Goal: Task Accomplishment & Management: Use online tool/utility

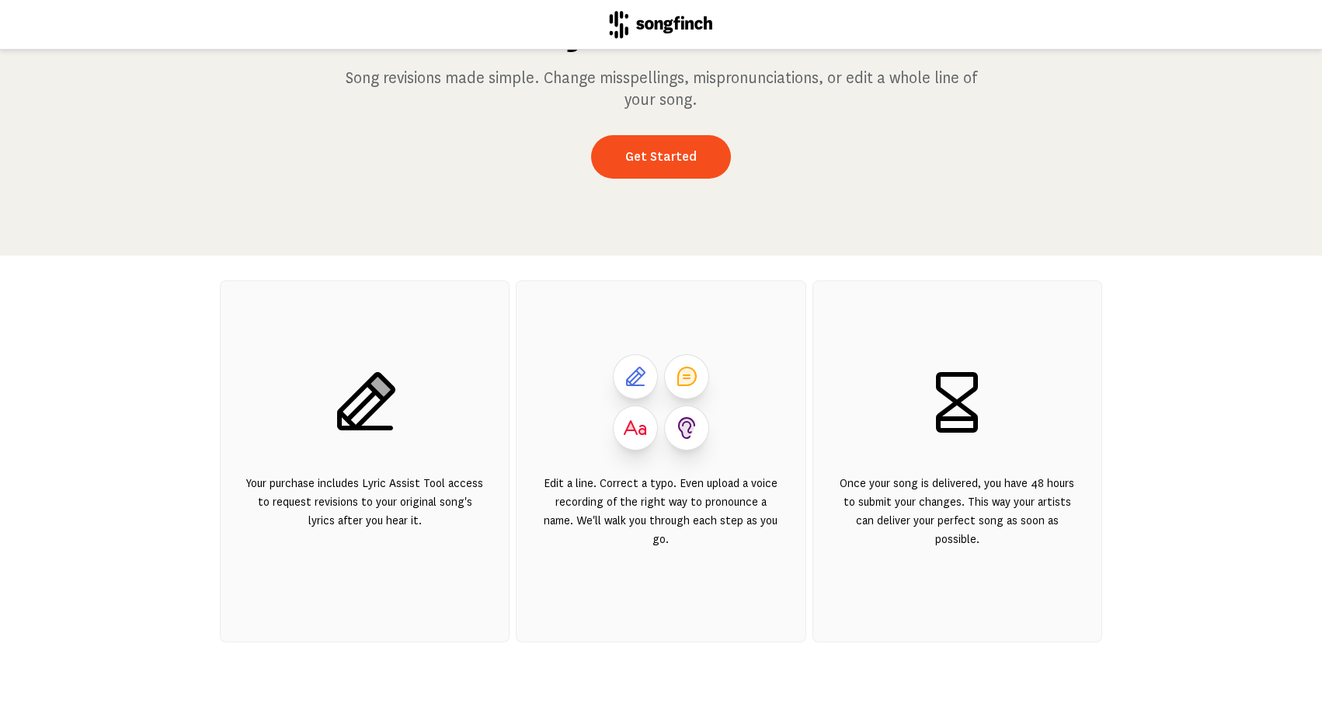
scroll to position [184, 0]
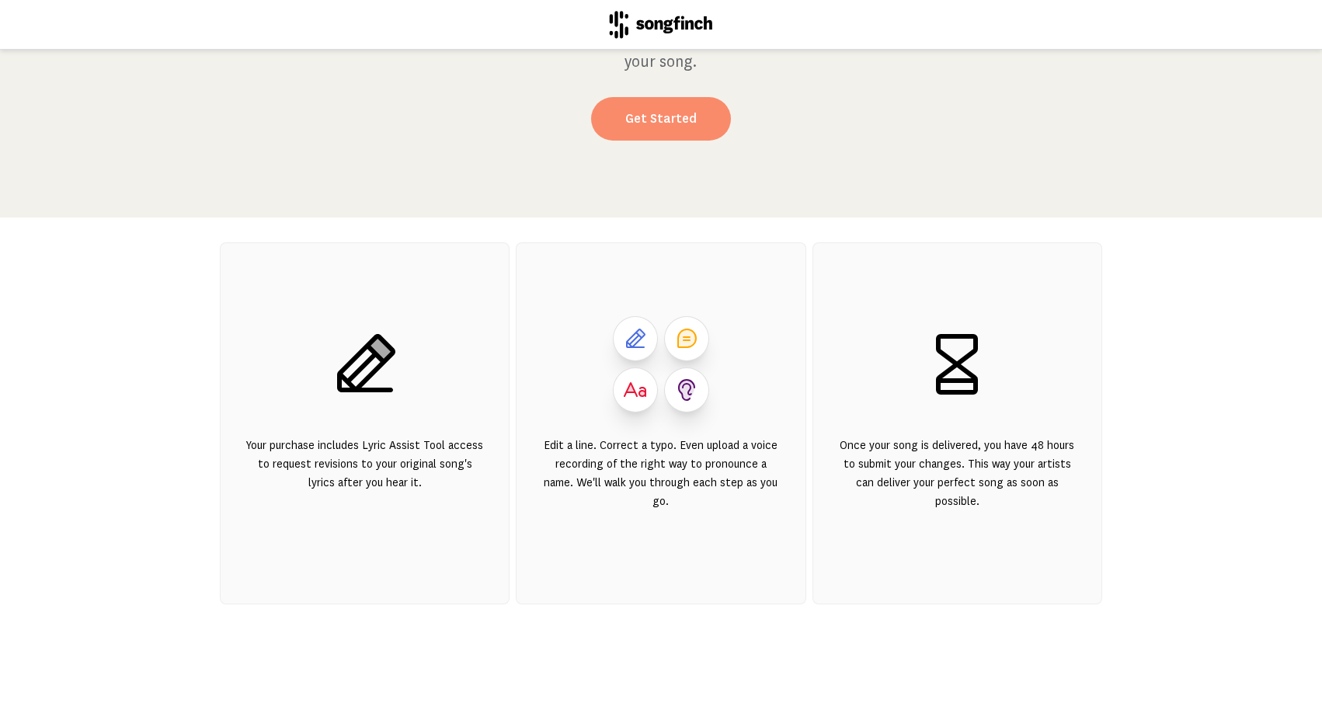
click at [694, 132] on link "Get Started" at bounding box center [661, 118] width 140 height 43
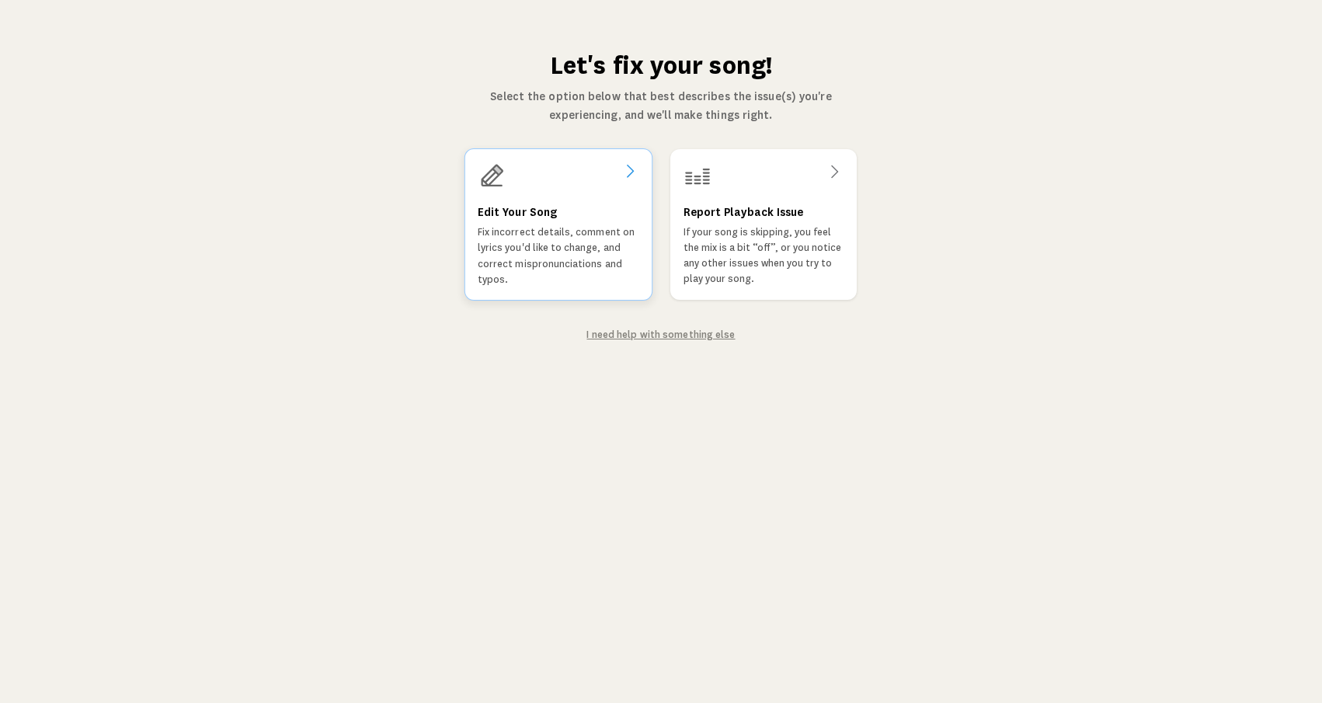
click at [559, 262] on p "Fix incorrect details, comment on lyrics you'd like to change, and correct misp…" at bounding box center [559, 255] width 162 height 63
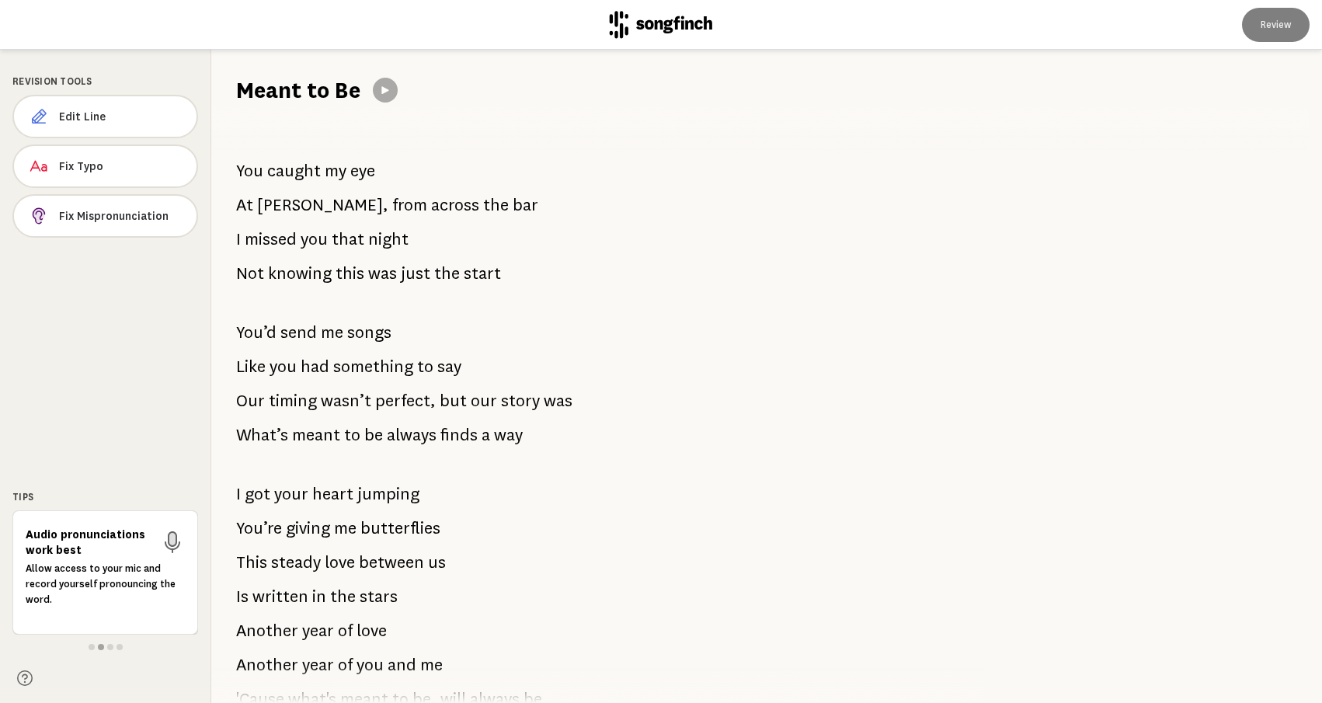
click at [411, 270] on span "just" at bounding box center [416, 273] width 30 height 31
click at [151, 115] on span "Edit Line" at bounding box center [121, 117] width 125 height 16
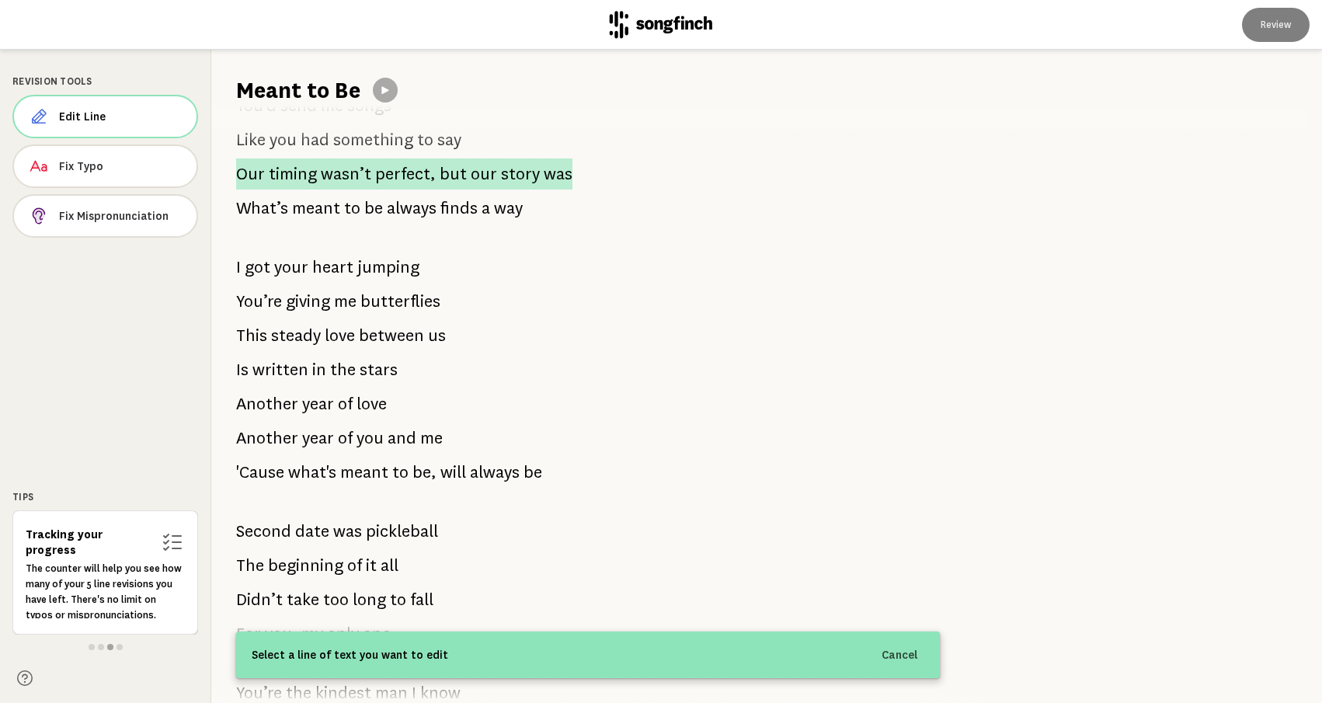
scroll to position [234, 0]
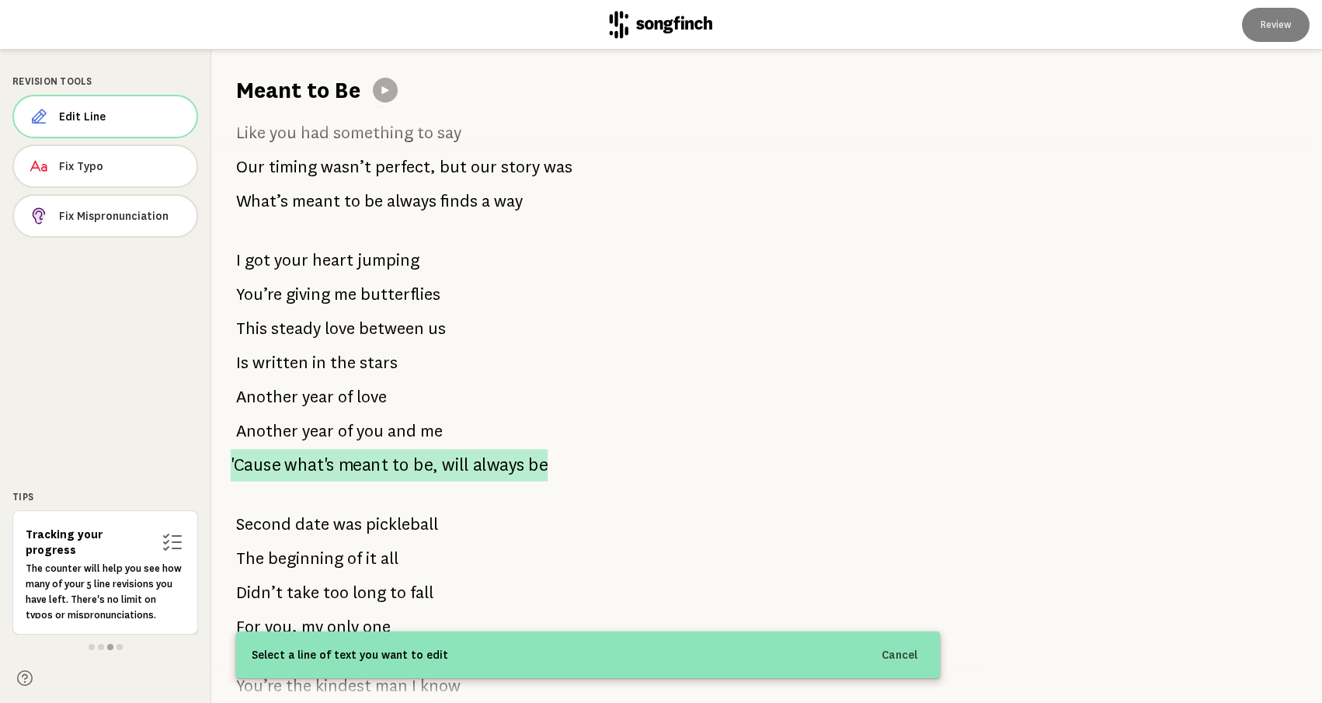
click at [430, 464] on span "be," at bounding box center [425, 465] width 25 height 33
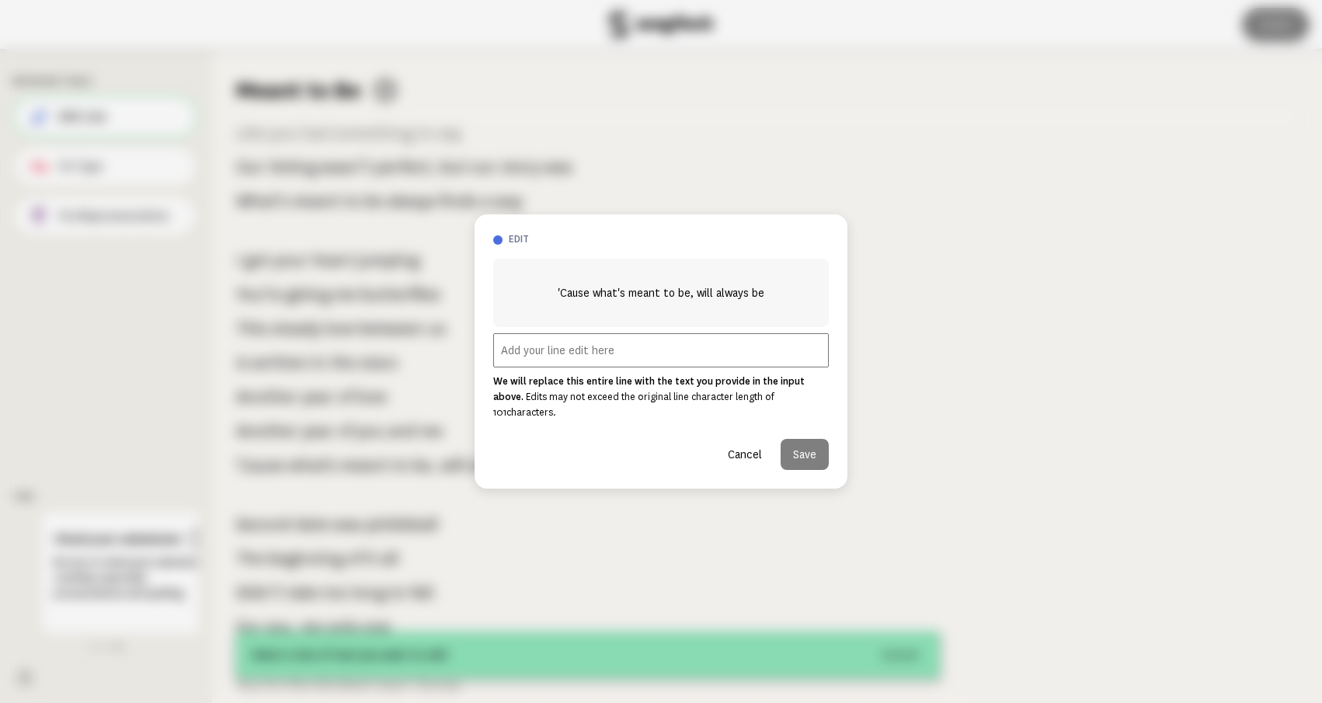
click at [596, 362] on input "text" at bounding box center [661, 350] width 336 height 34
paste input "'Cause babe, we're on the road to forever"
type input "'Cause babe, we're on the road to forever"
click at [791, 440] on button "Save" at bounding box center [805, 454] width 48 height 31
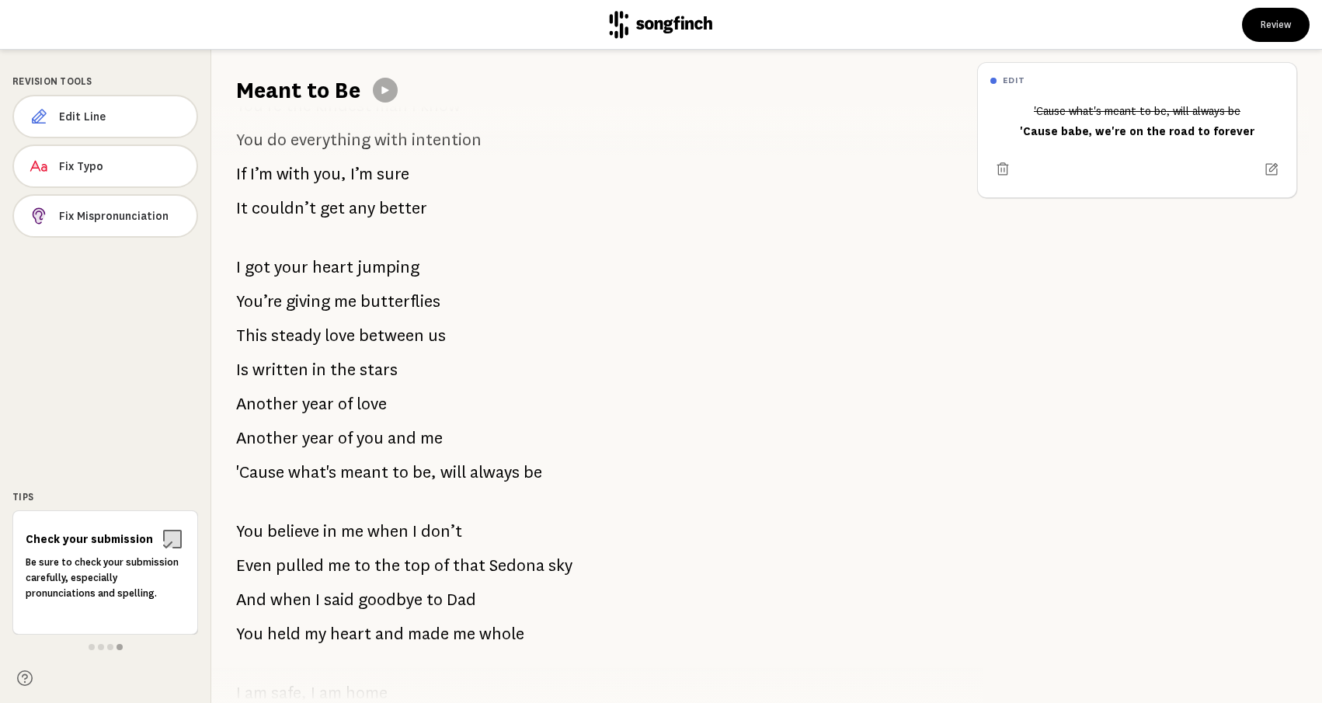
scroll to position [875, 0]
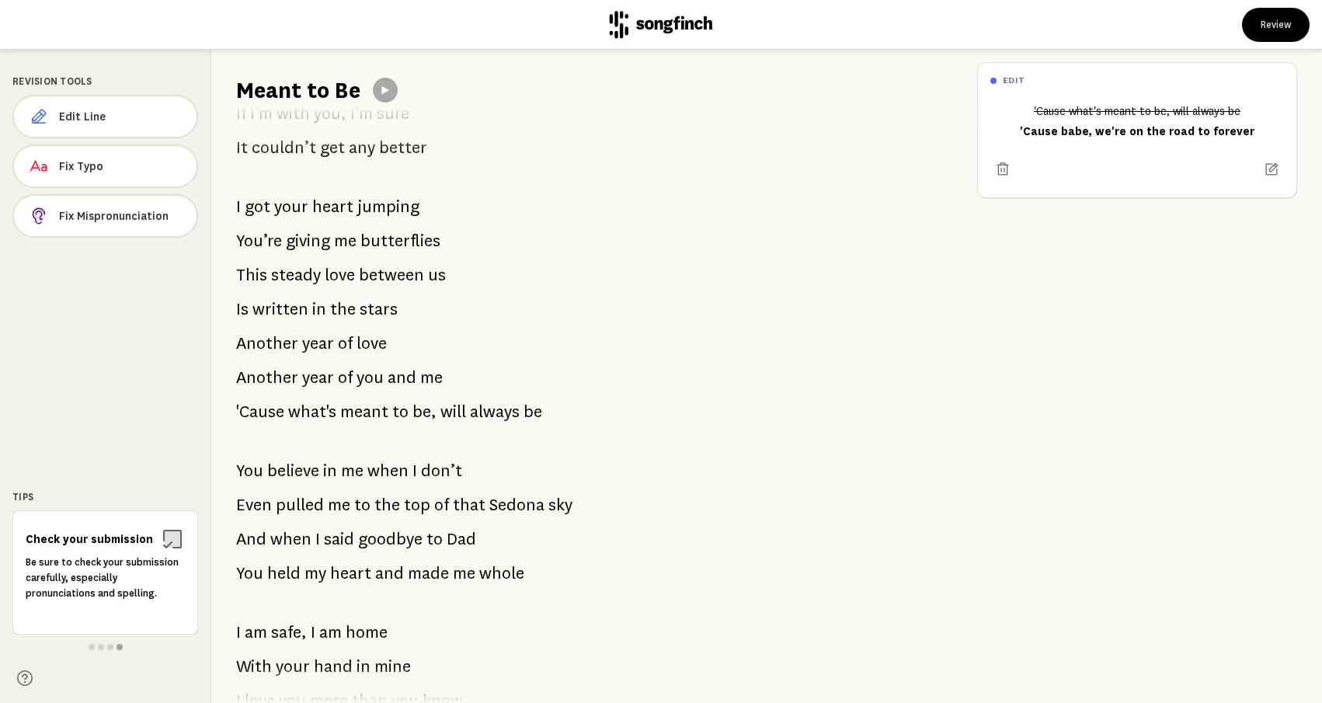
click at [480, 406] on span "always" at bounding box center [495, 411] width 50 height 31
click at [158, 127] on button "Edit Line" at bounding box center [105, 116] width 184 height 43
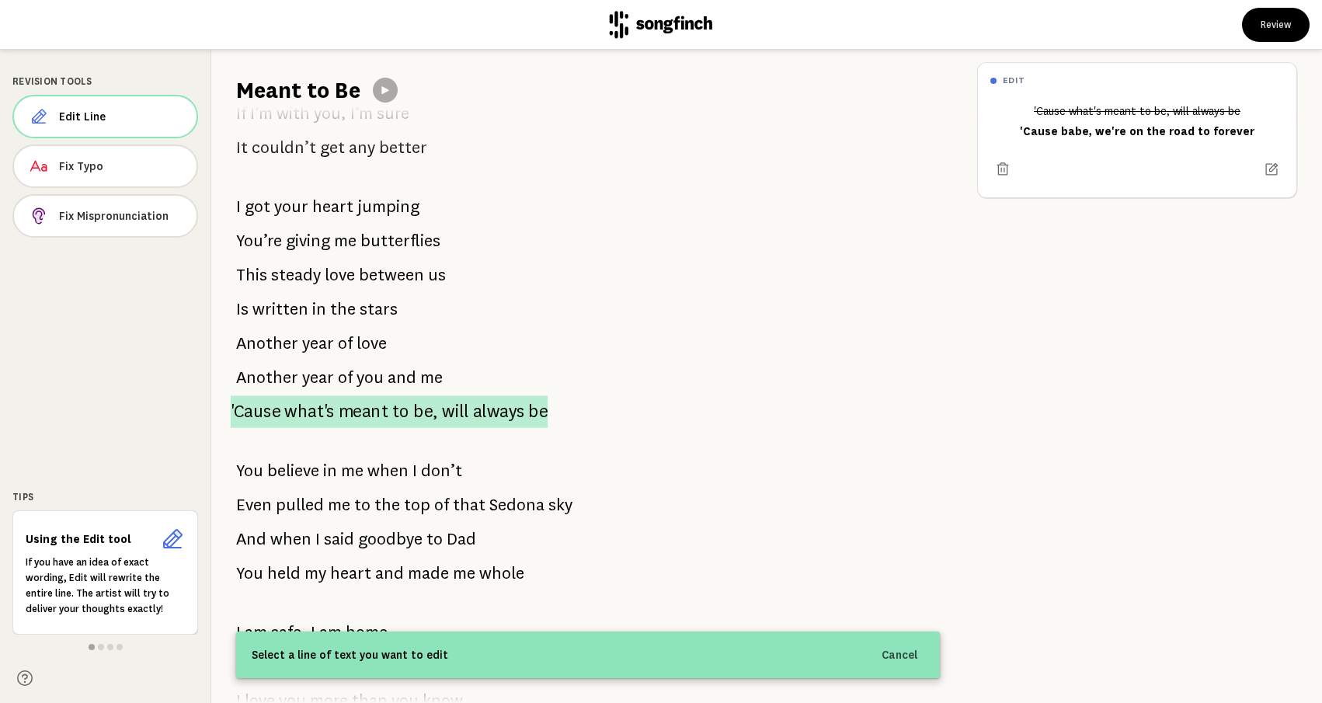
click at [321, 412] on span "what's" at bounding box center [309, 411] width 50 height 32
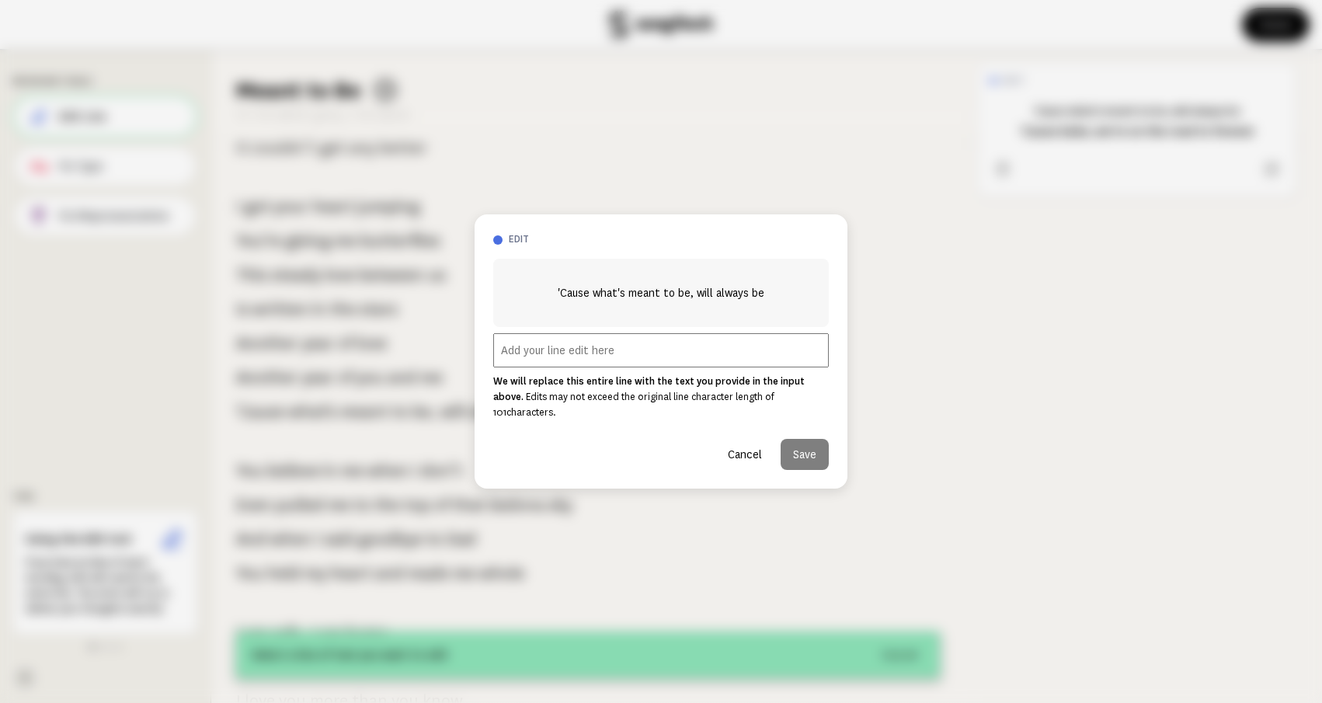
click at [537, 362] on input "text" at bounding box center [661, 350] width 336 height 34
paste input "'Cause babe, we're on the road to forever"
type input "'Cause babe, we're on the road to forever"
click at [809, 448] on button "Save" at bounding box center [805, 454] width 48 height 31
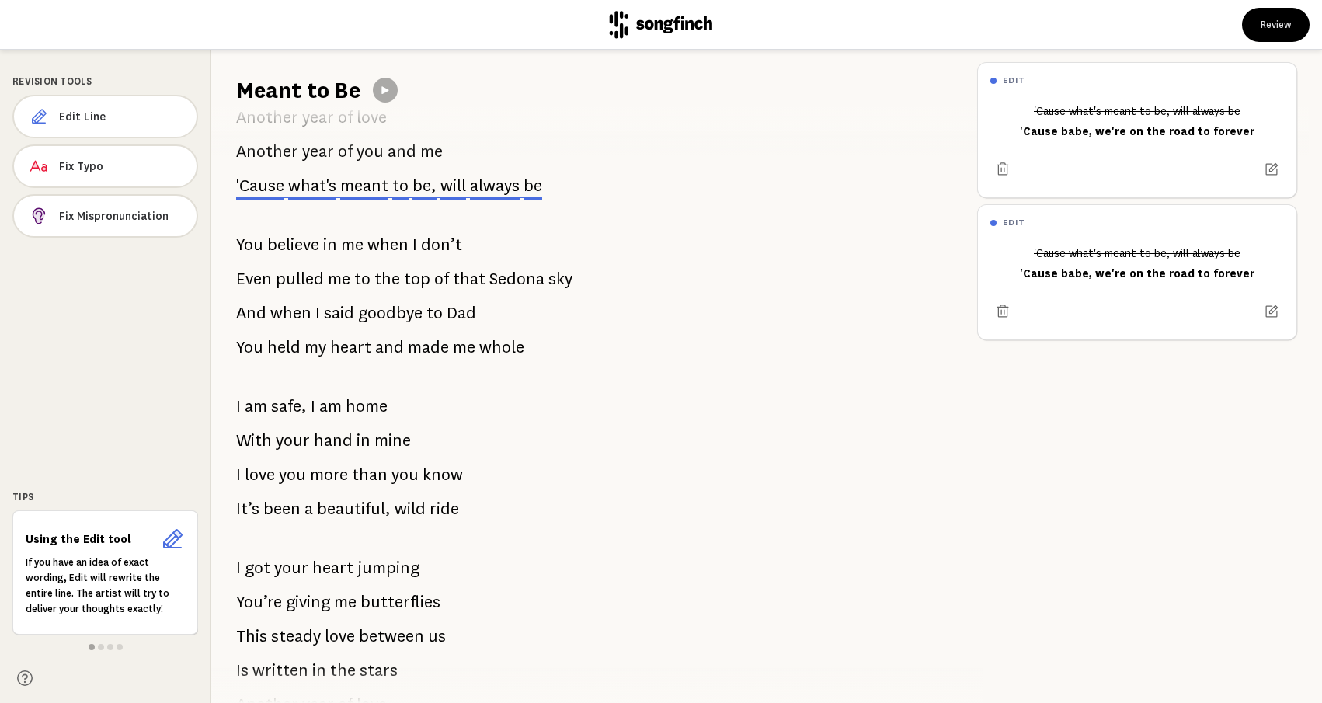
scroll to position [1264, 0]
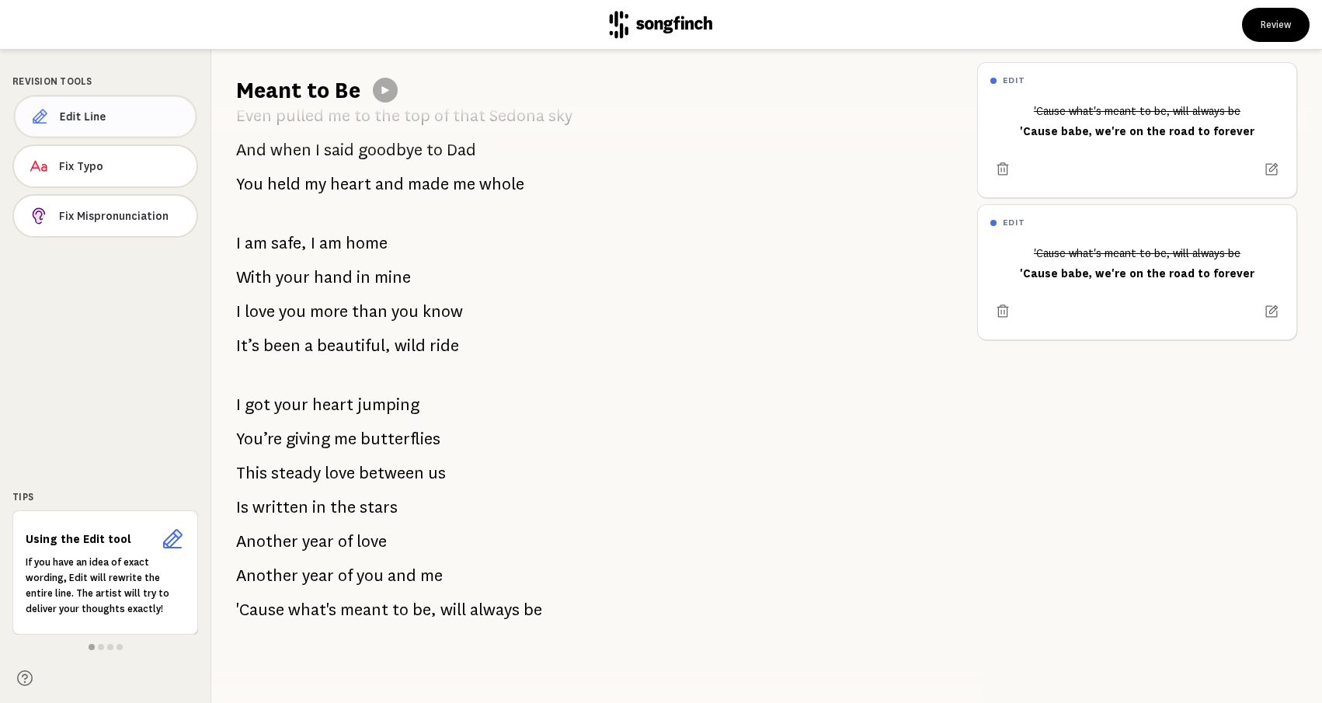
click at [151, 122] on span "Edit Line" at bounding box center [121, 117] width 123 height 16
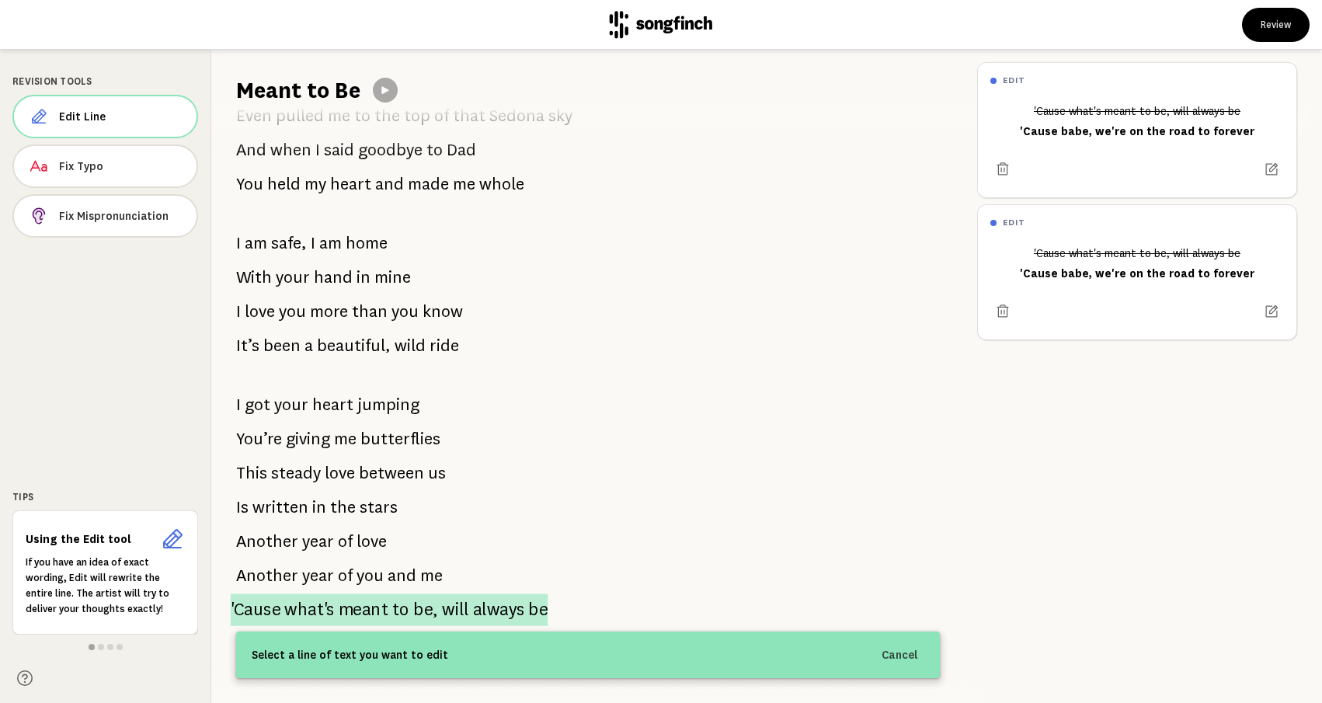
click at [347, 604] on span "meant" at bounding box center [364, 609] width 50 height 33
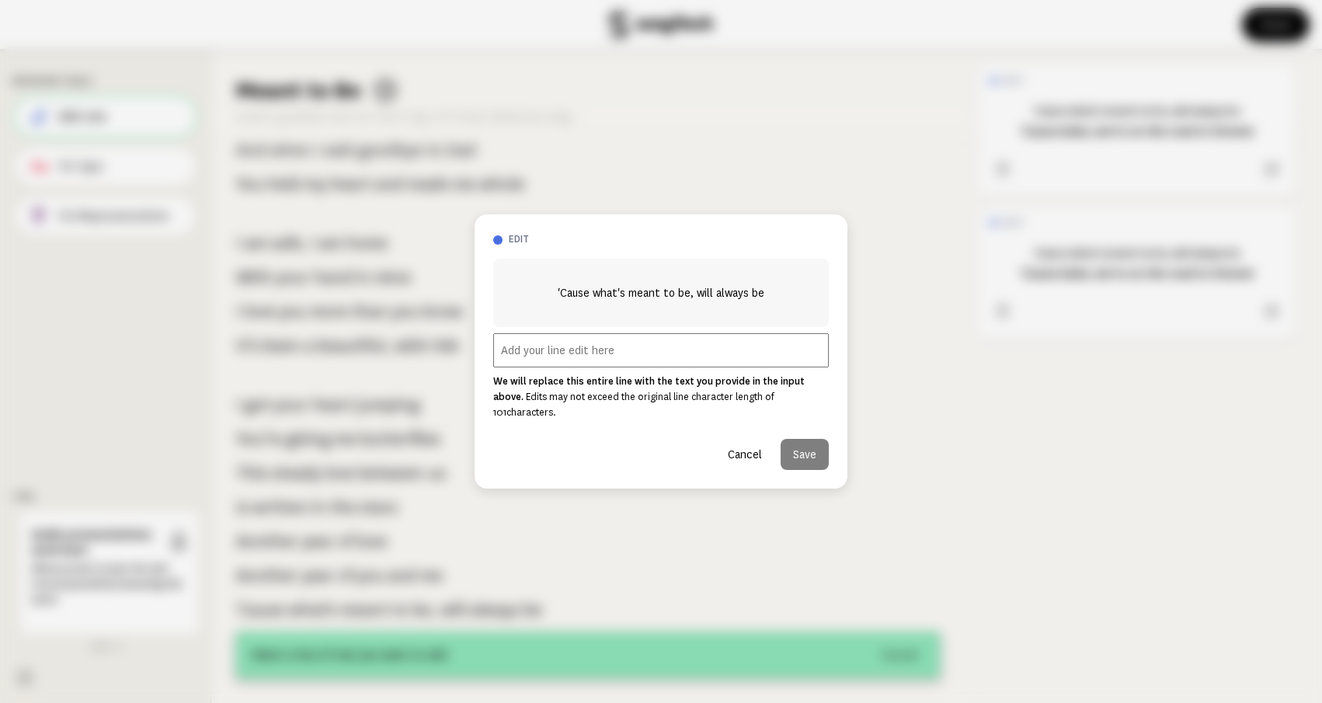
click at [596, 353] on input "text" at bounding box center [661, 350] width 336 height 34
paste input "'Cause babe, we're on the road to forever"
type input "'Cause babe, we're on the road to forever"
click at [805, 447] on button "Save" at bounding box center [805, 454] width 48 height 31
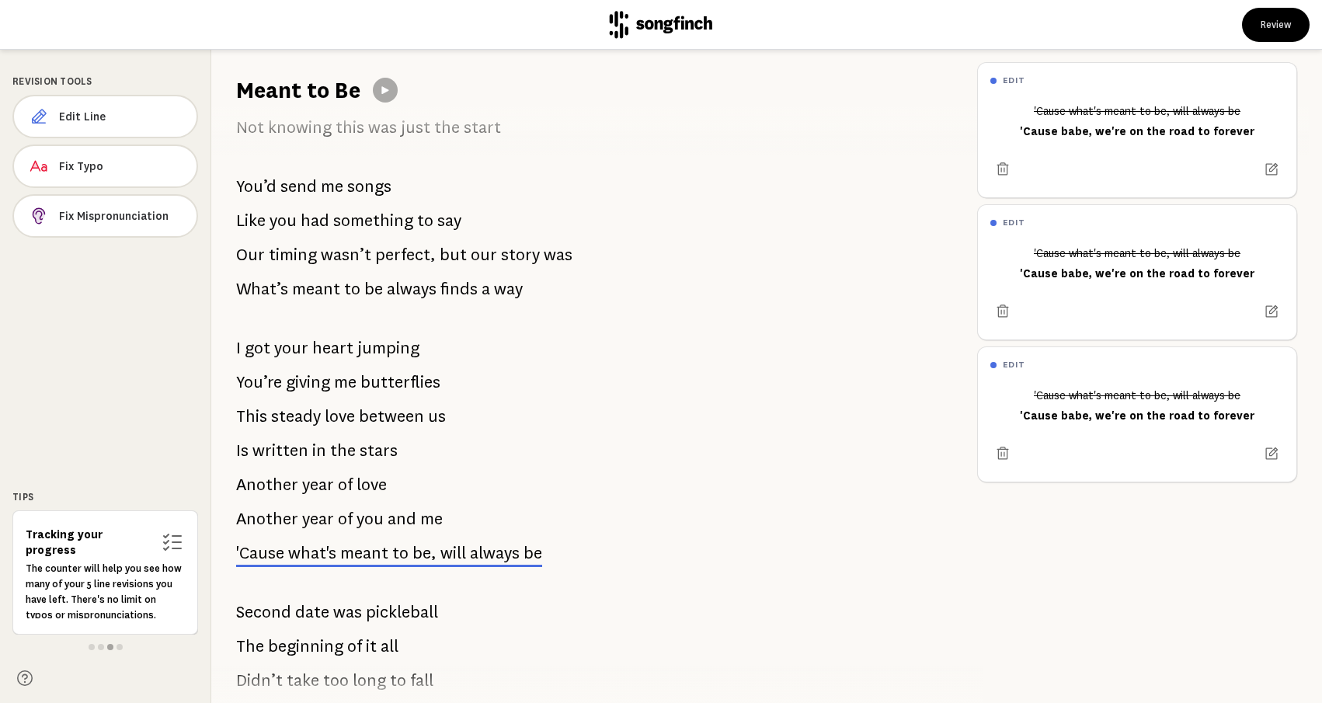
scroll to position [148, 0]
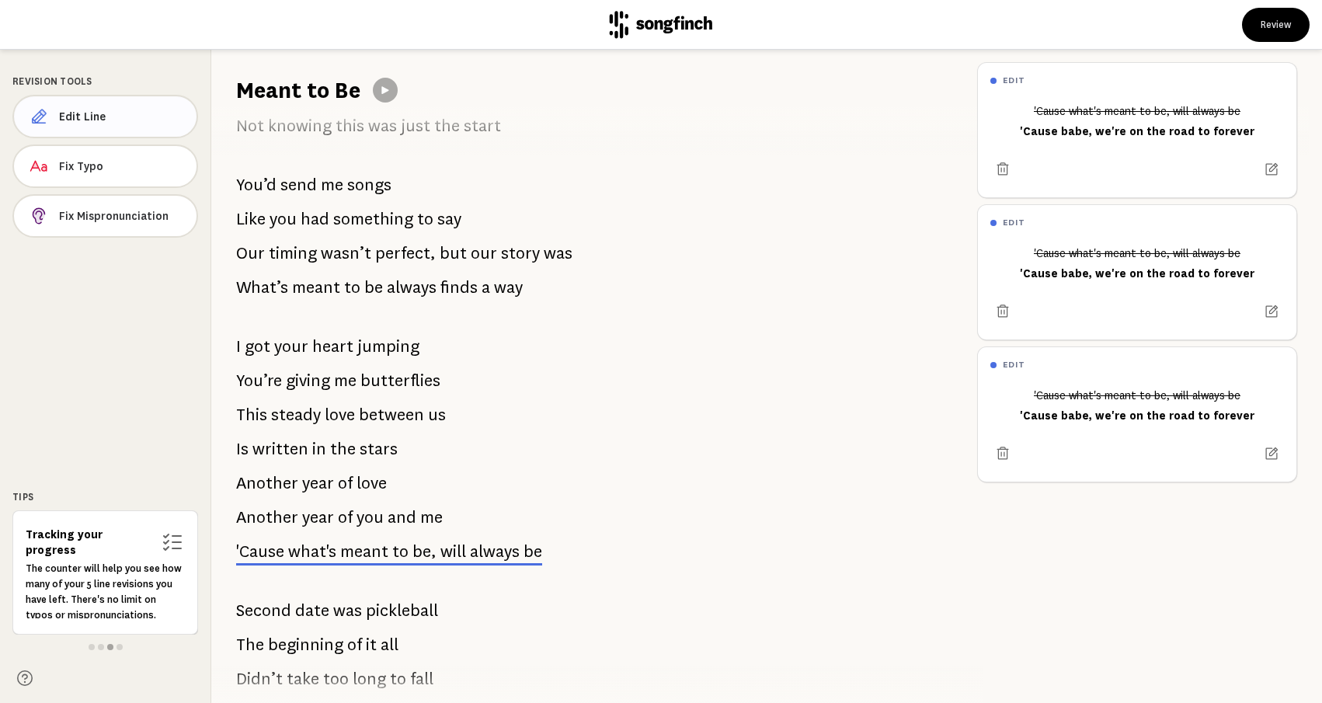
click at [82, 117] on span "Edit Line" at bounding box center [121, 117] width 125 height 16
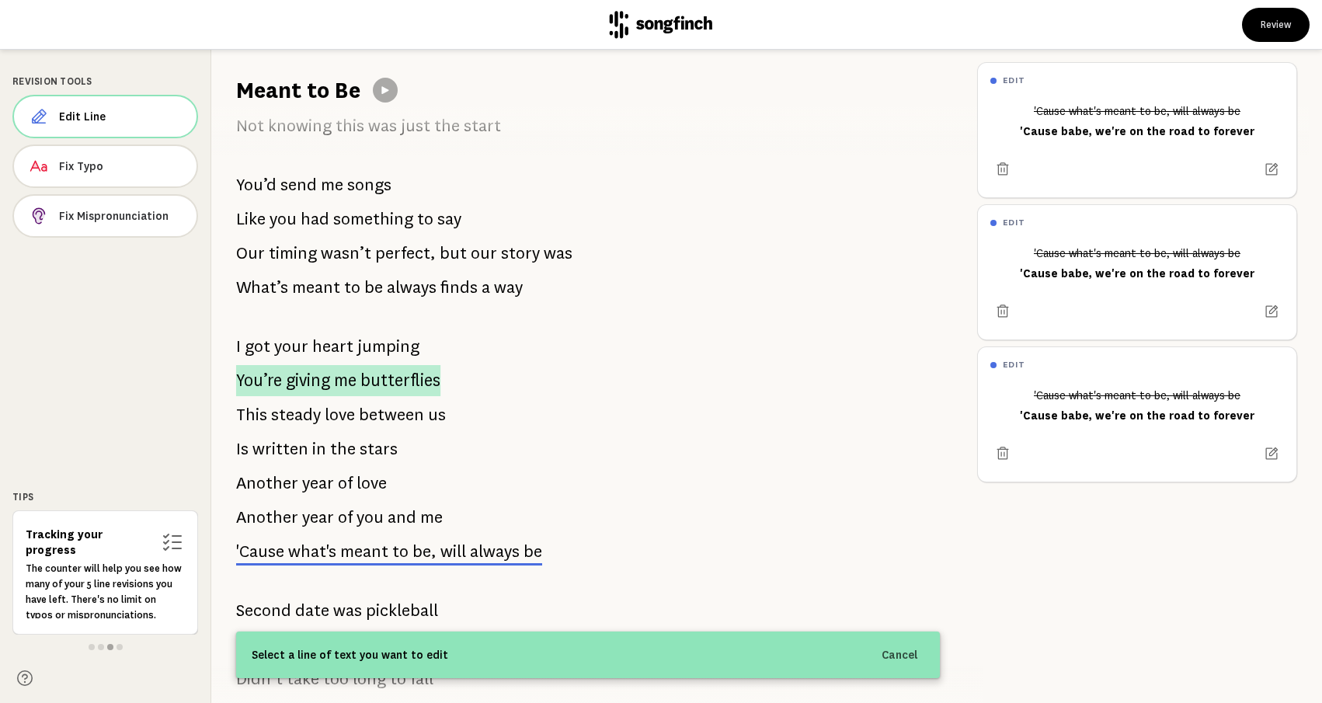
click at [304, 380] on span "giving" at bounding box center [308, 380] width 44 height 31
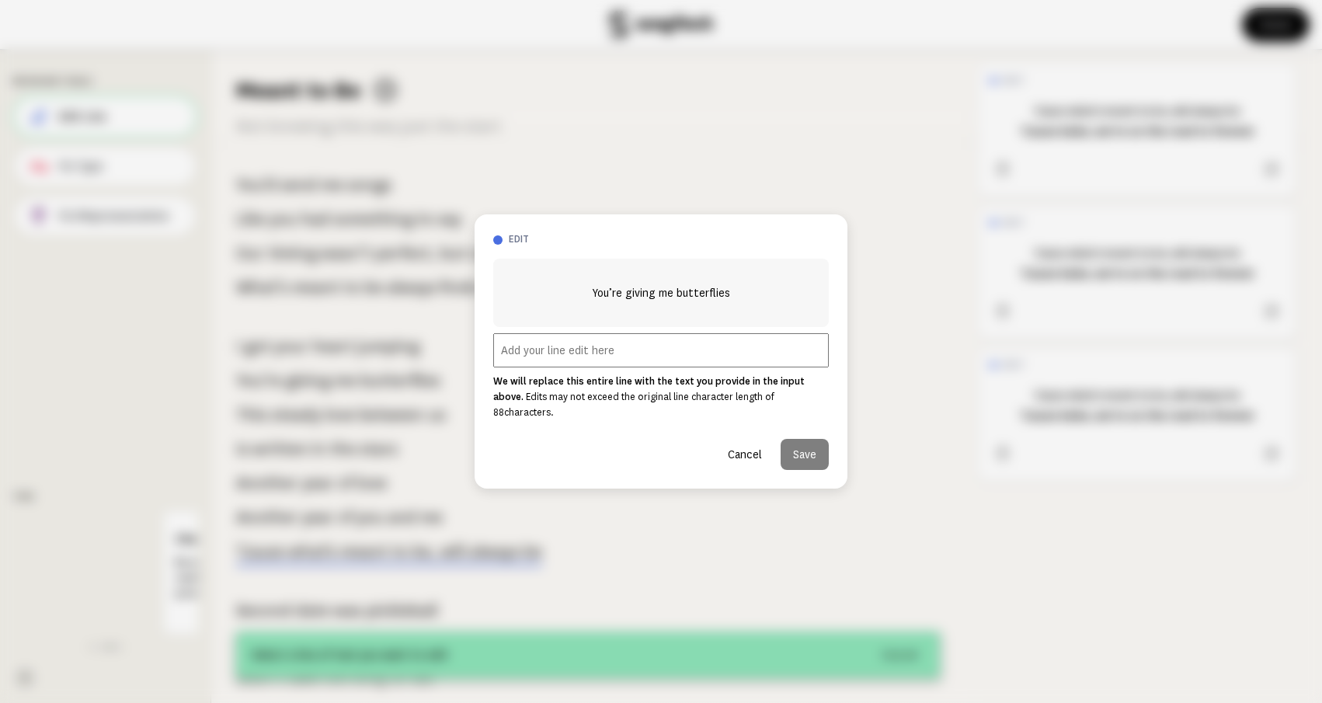
click at [525, 366] on input "text" at bounding box center [661, 350] width 336 height 34
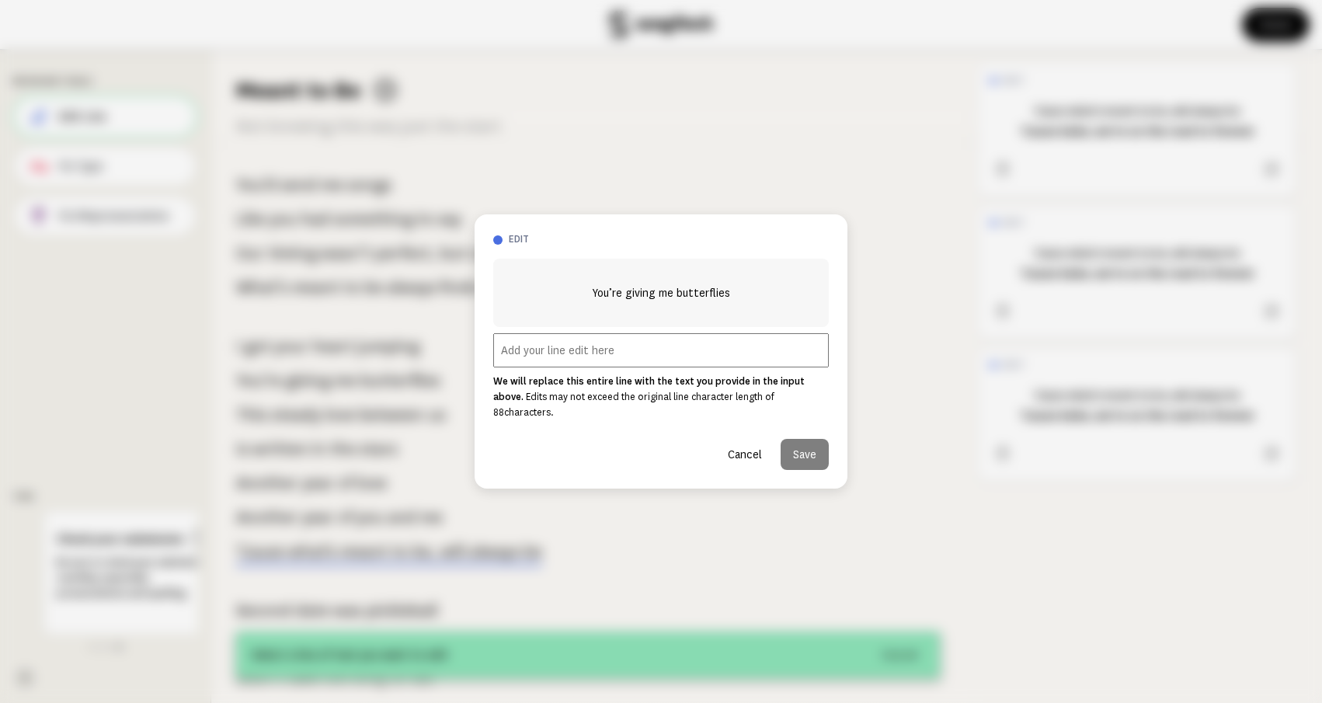
paste input "You’re making me giggle"
type input "You’re making me giggle"
click at [803, 450] on button "Save" at bounding box center [805, 454] width 48 height 31
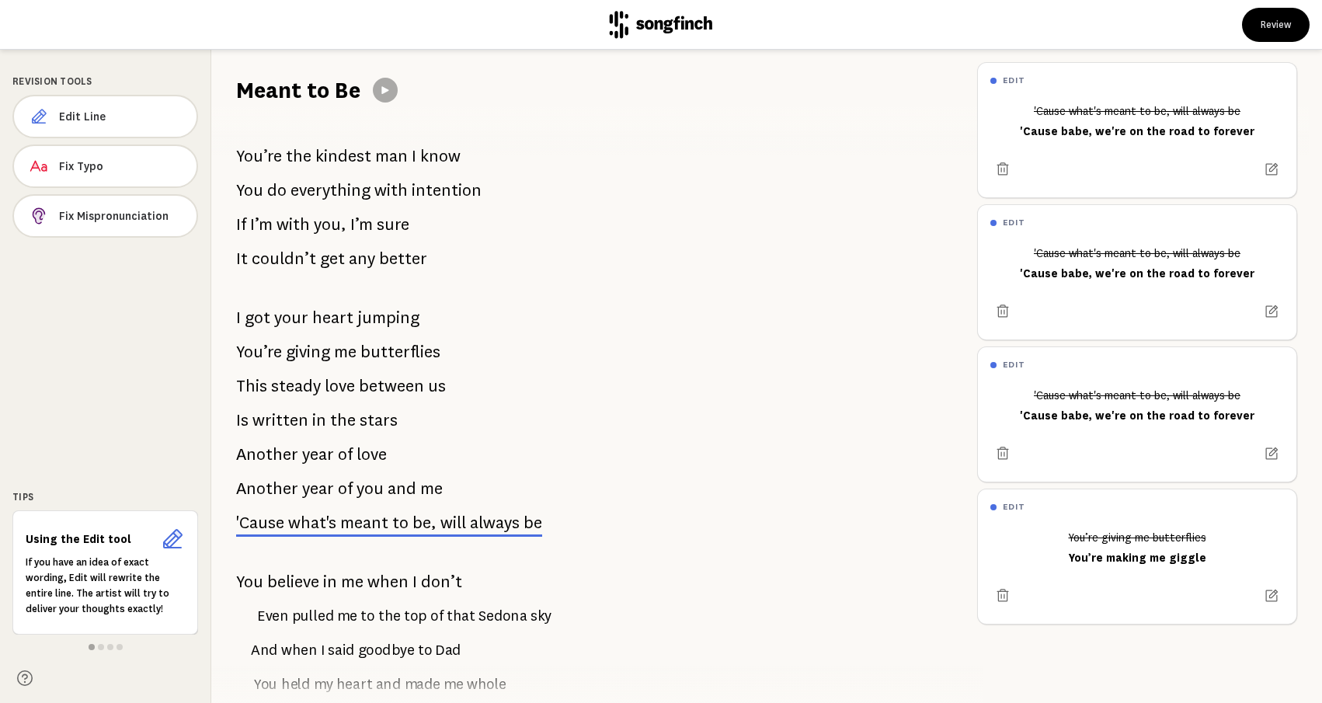
scroll to position [784, 0]
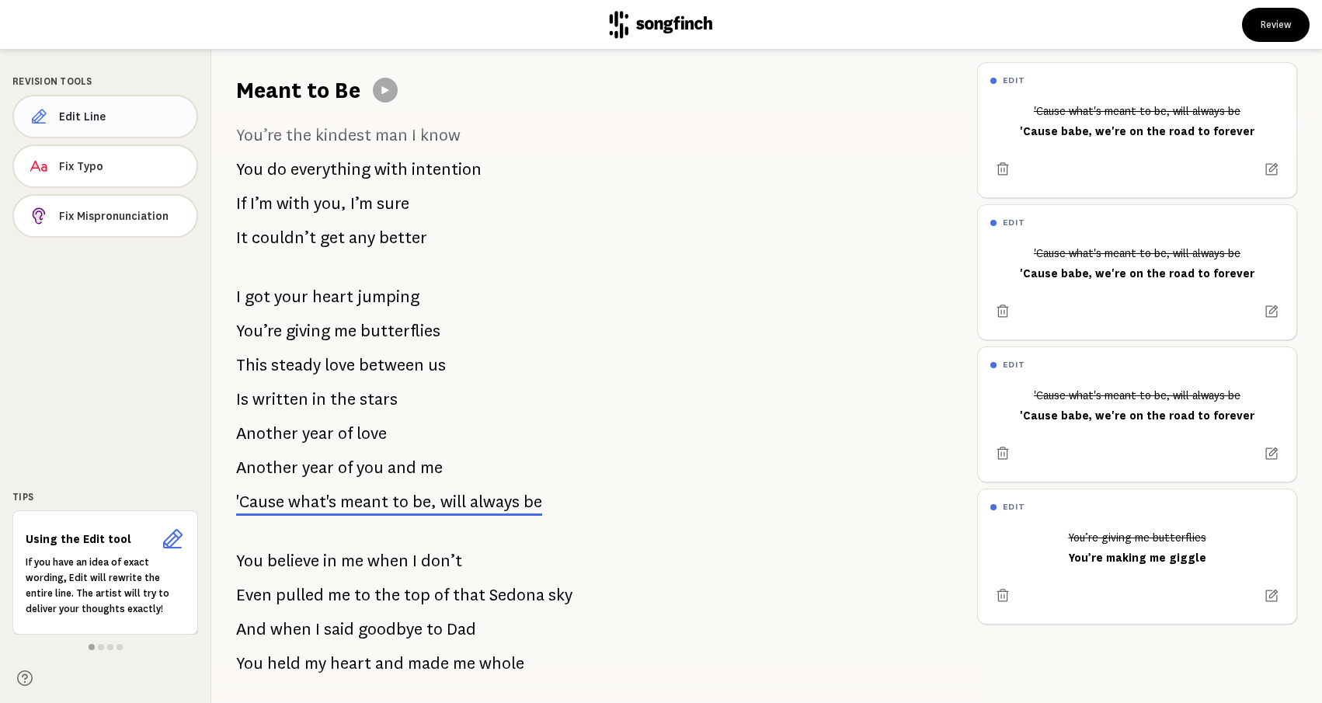
click at [137, 112] on span "Edit Line" at bounding box center [121, 117] width 125 height 16
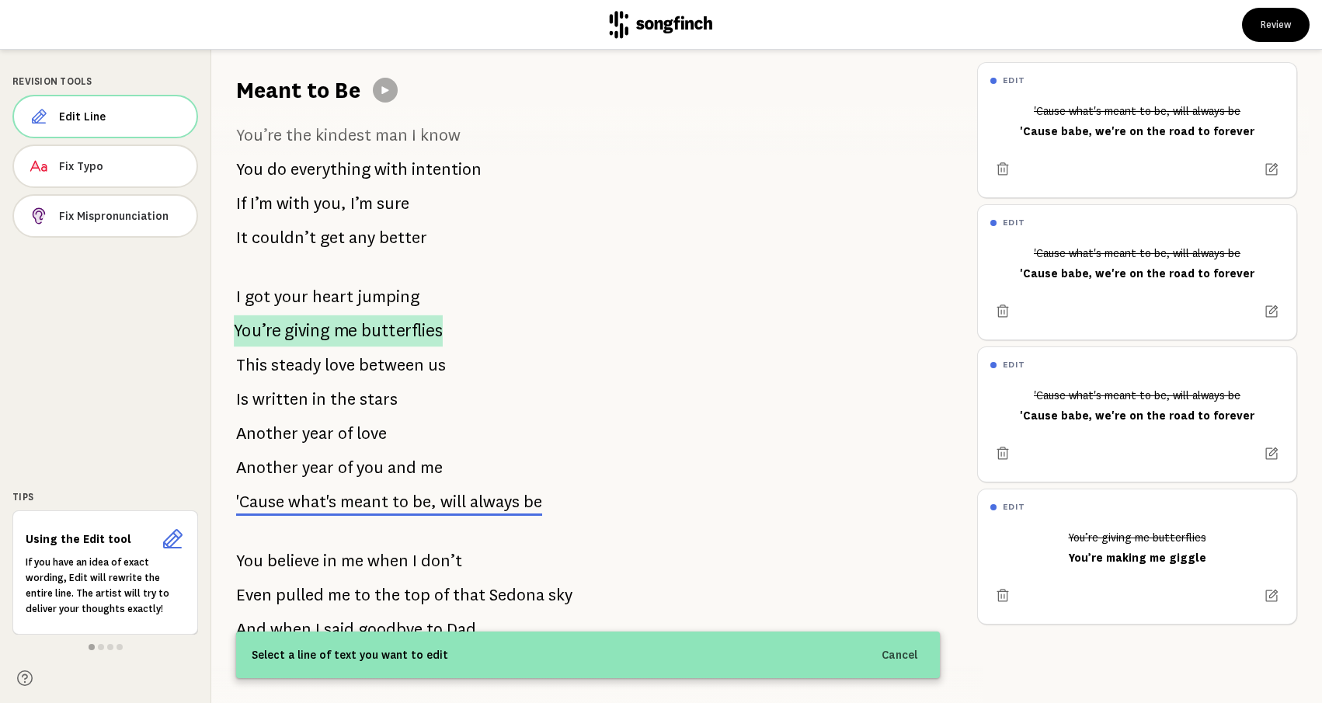
click at [364, 336] on span "butterflies" at bounding box center [402, 331] width 82 height 32
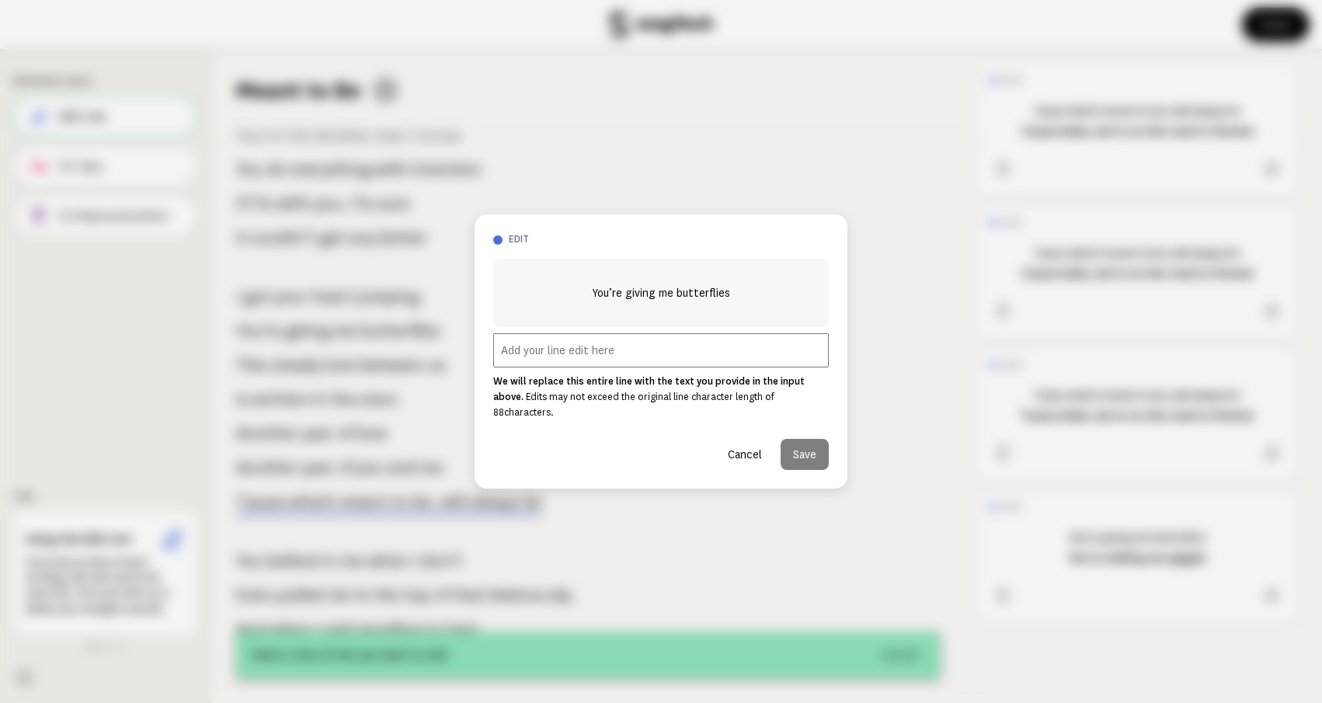
click at [510, 360] on input "text" at bounding box center [661, 350] width 336 height 34
paste input "You’re making me giggle"
type input "You’re making me giggle"
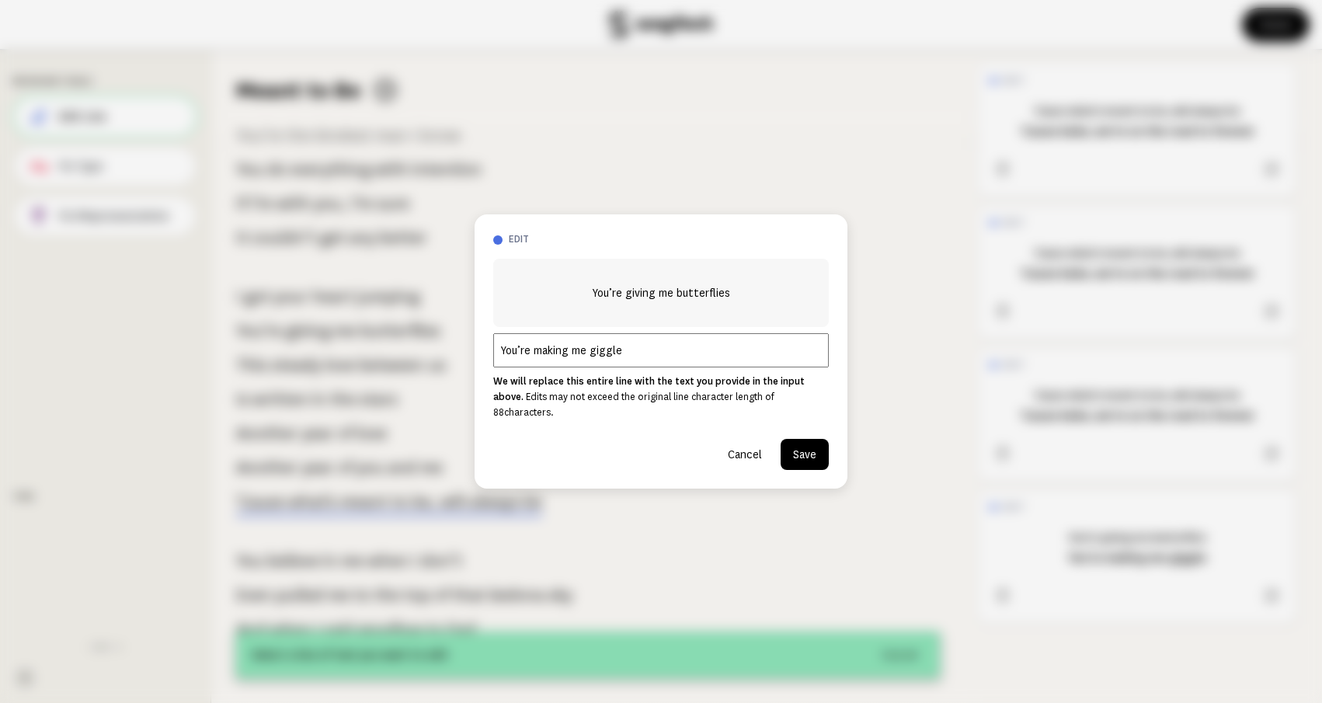
click at [789, 446] on button "Save" at bounding box center [805, 454] width 48 height 31
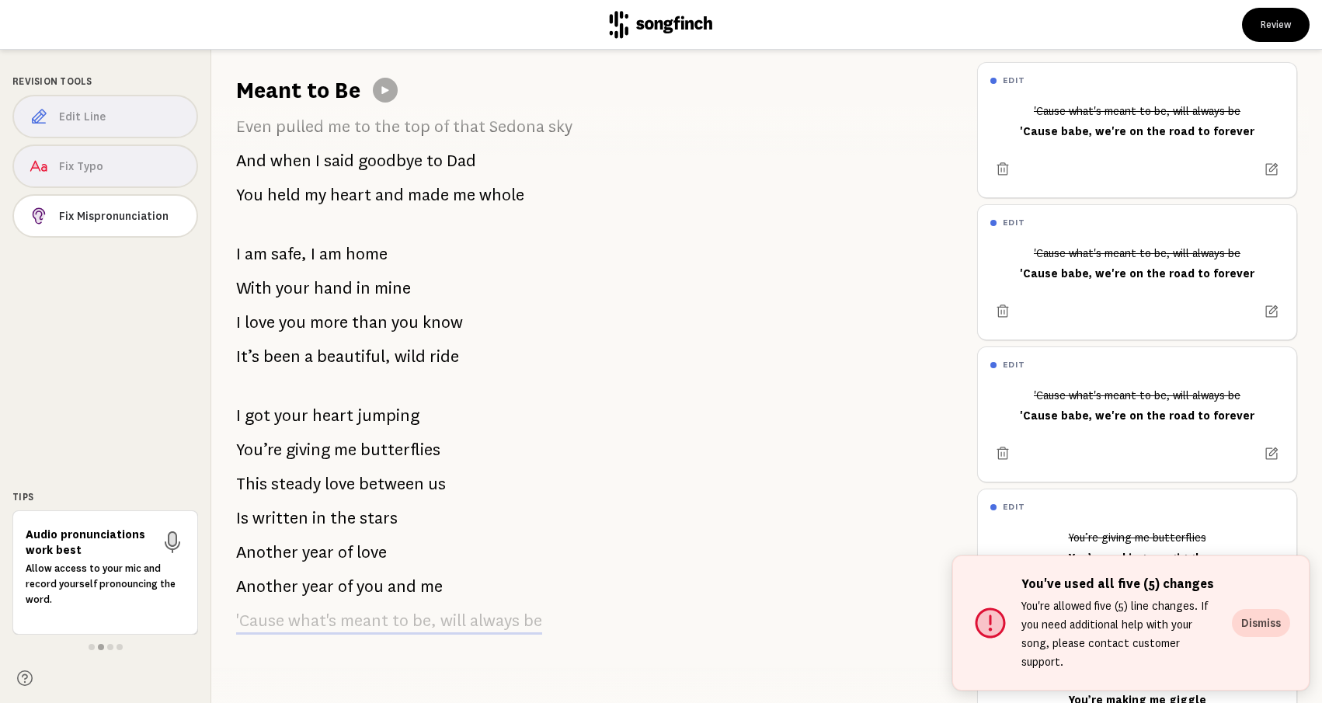
scroll to position [1264, 0]
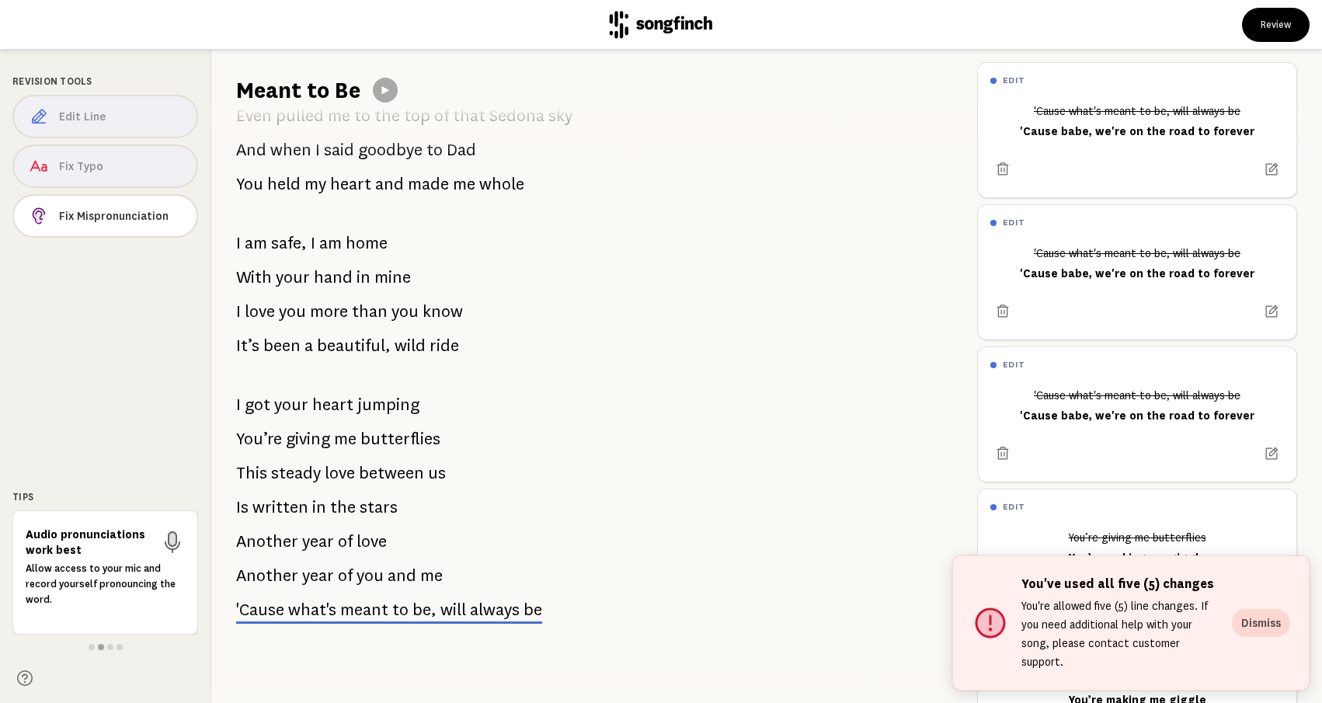
click at [311, 434] on span "giving" at bounding box center [308, 438] width 44 height 31
click at [1259, 630] on button "Dismiss" at bounding box center [1261, 623] width 58 height 28
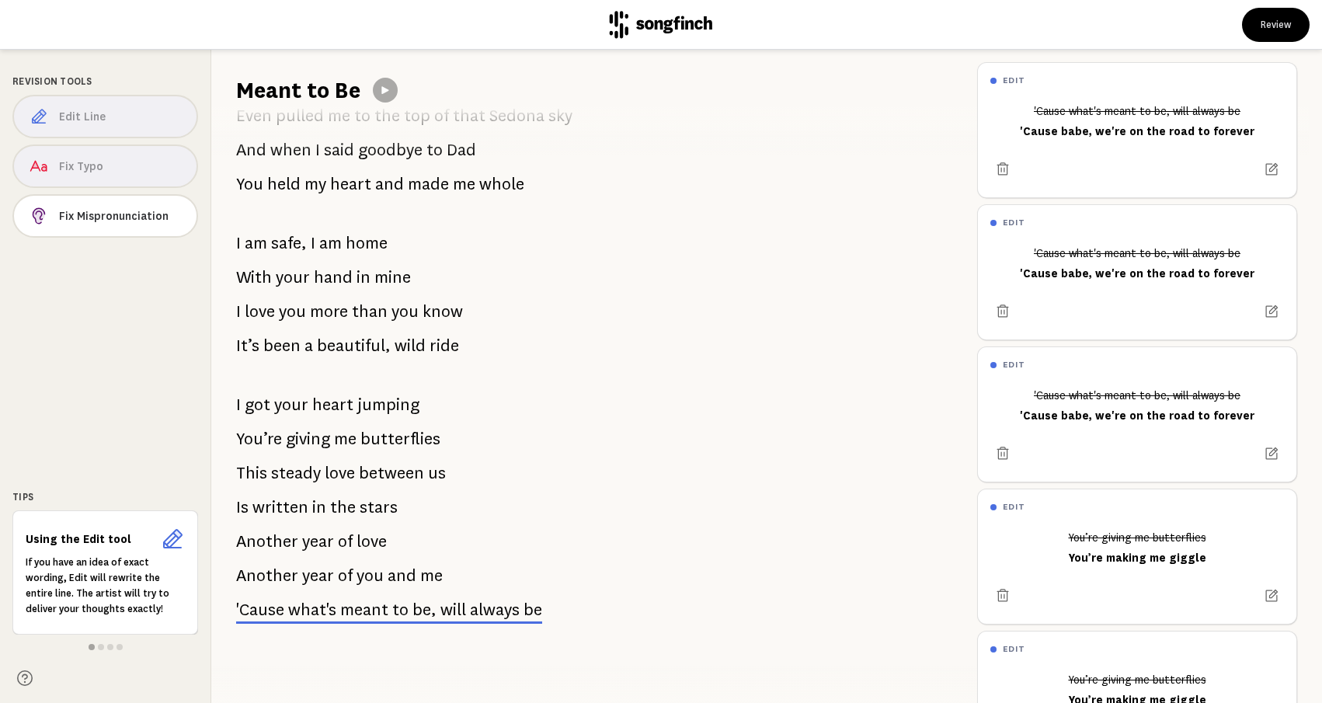
click at [498, 610] on span "always" at bounding box center [495, 609] width 50 height 19
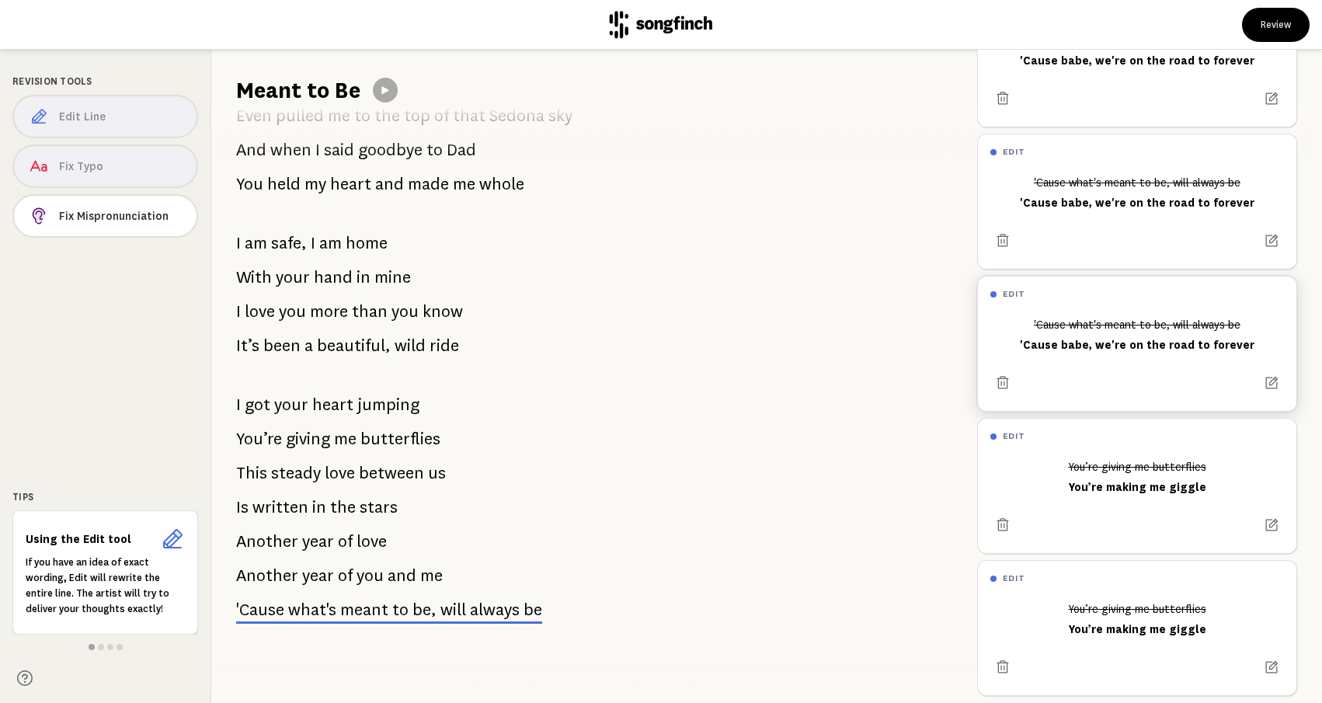
scroll to position [85, 0]
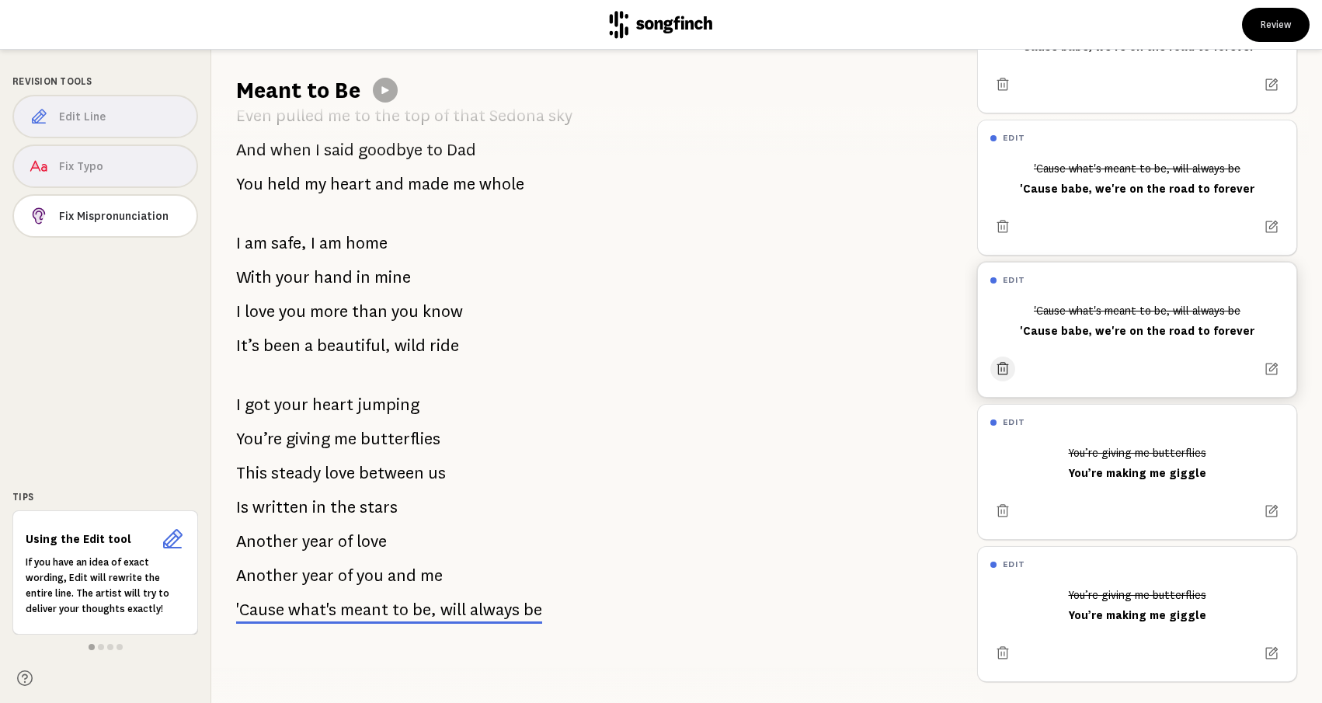
click at [1003, 365] on icon at bounding box center [1003, 368] width 12 height 12
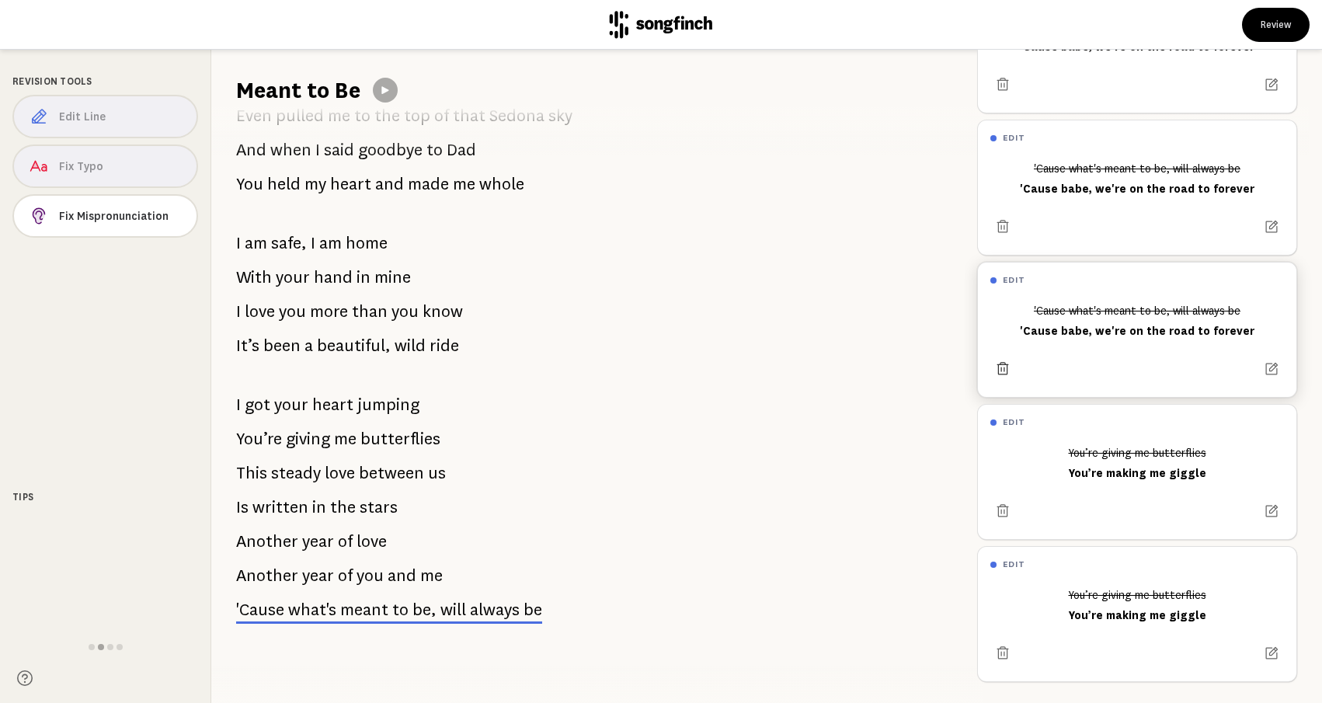
scroll to position [0, 0]
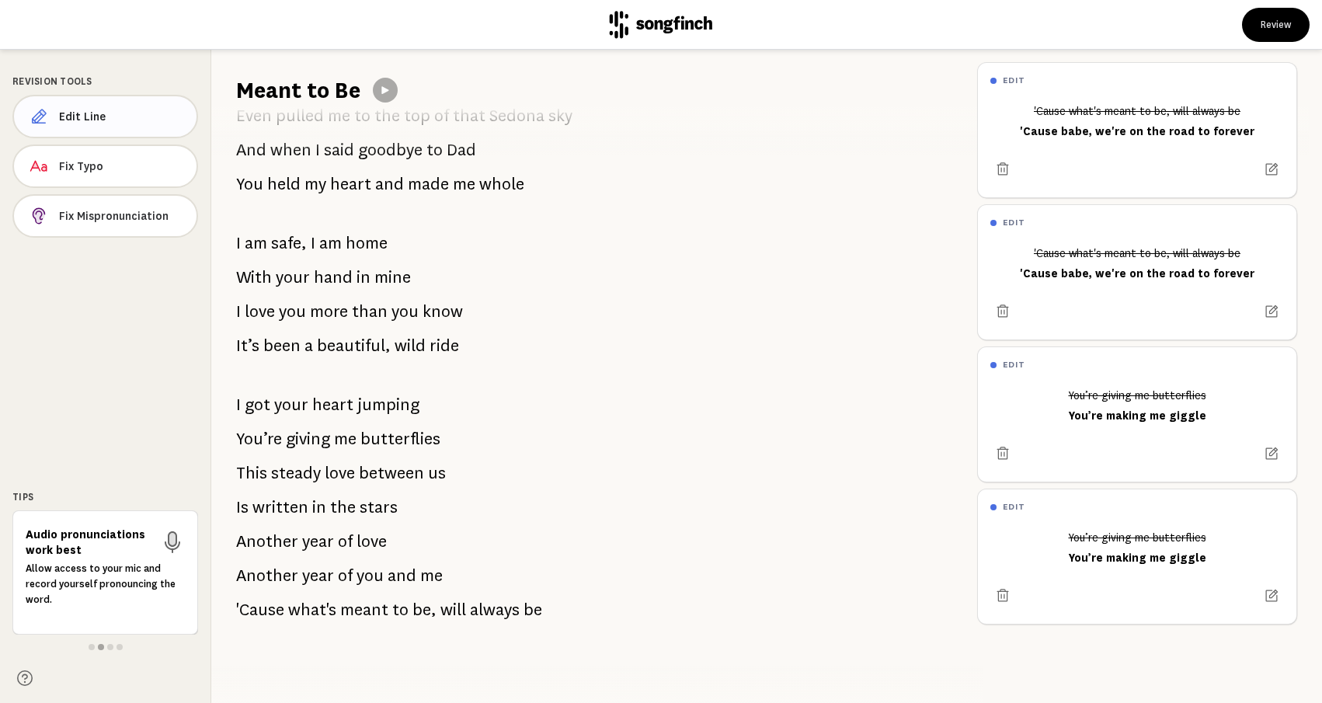
click at [125, 122] on span "Edit Line" at bounding box center [121, 117] width 125 height 16
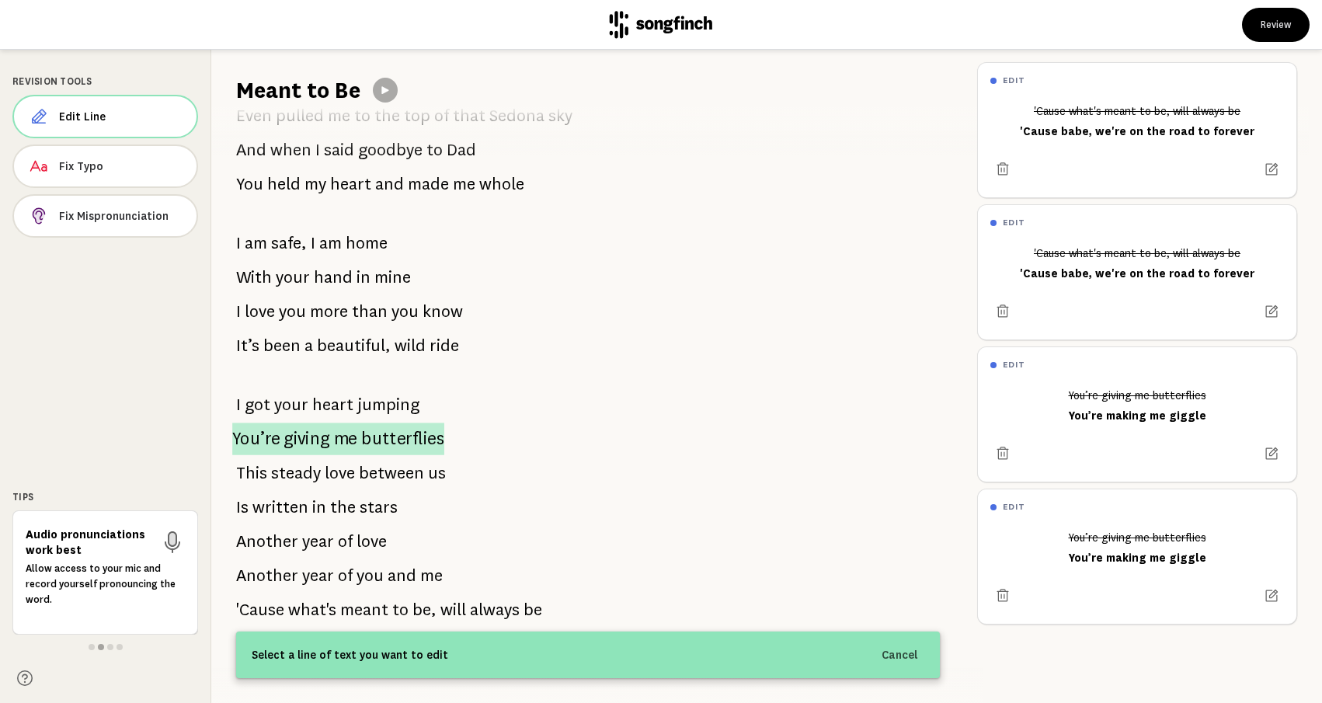
click at [315, 435] on span "giving" at bounding box center [306, 439] width 46 height 33
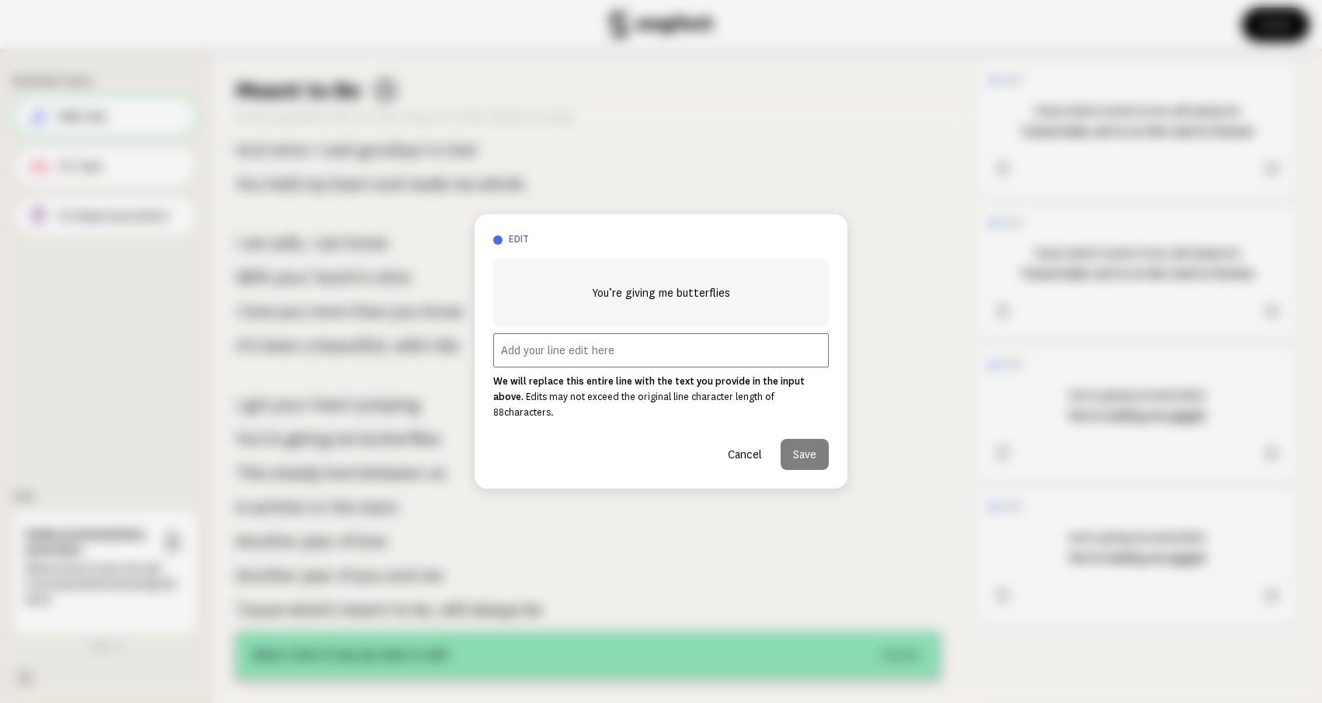
click at [646, 359] on input "text" at bounding box center [661, 350] width 336 height 34
paste input "You’re making me giggle"
type input "You’re making me giggle"
click at [798, 441] on button "Save" at bounding box center [805, 454] width 48 height 31
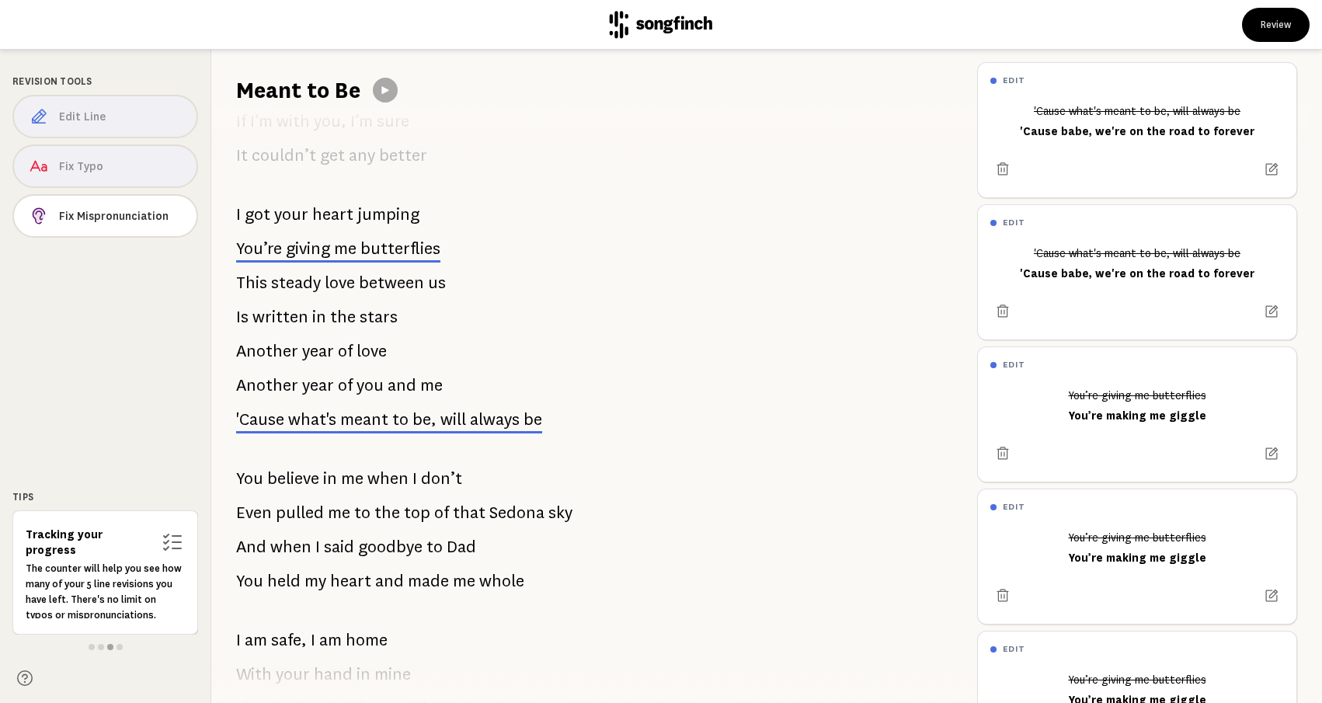
scroll to position [1264, 0]
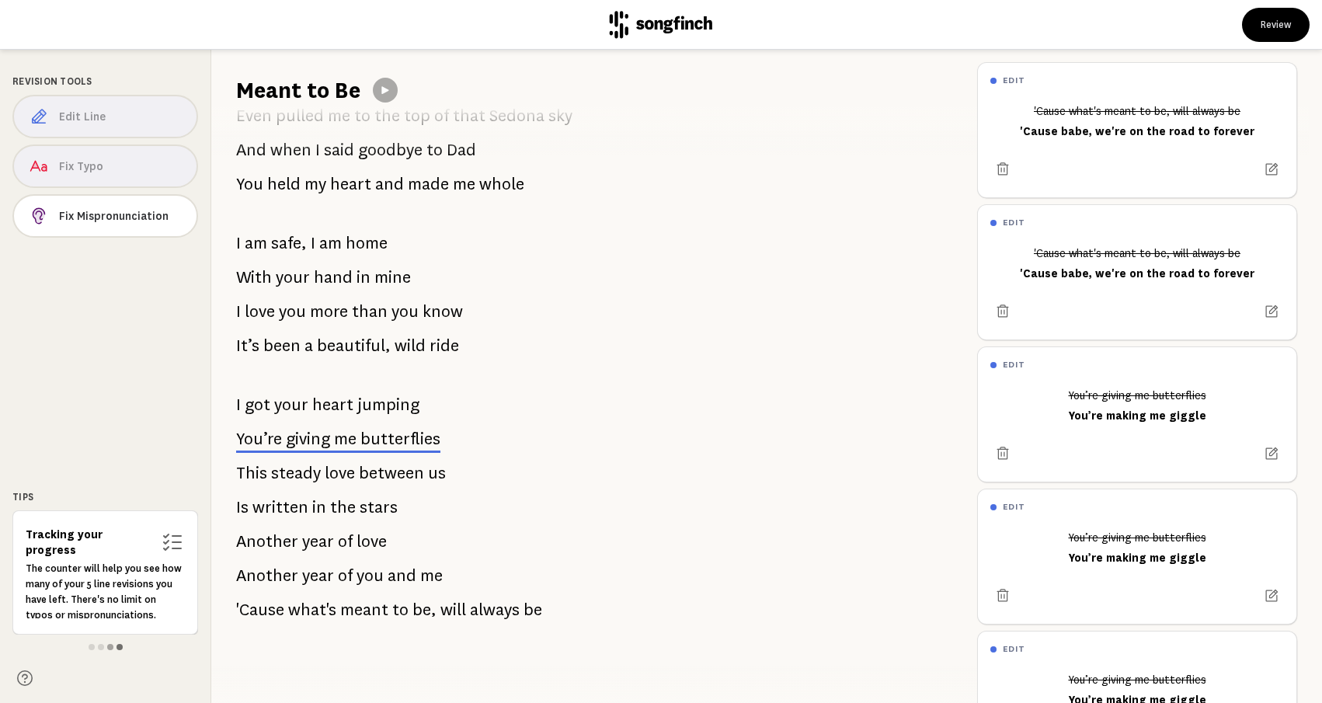
click at [120, 648] on span at bounding box center [120, 647] width 6 height 6
click at [109, 643] on div at bounding box center [105, 647] width 186 height 12
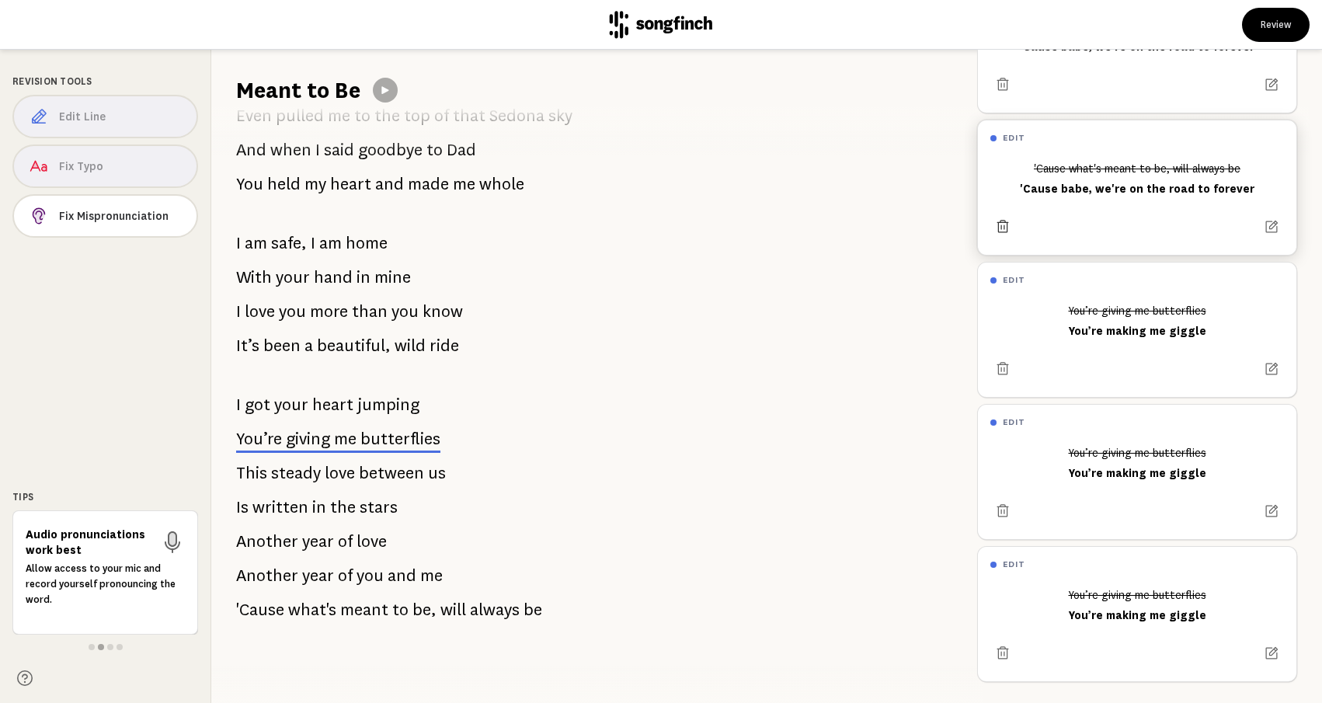
click at [1003, 230] on icon at bounding box center [1003, 227] width 16 height 16
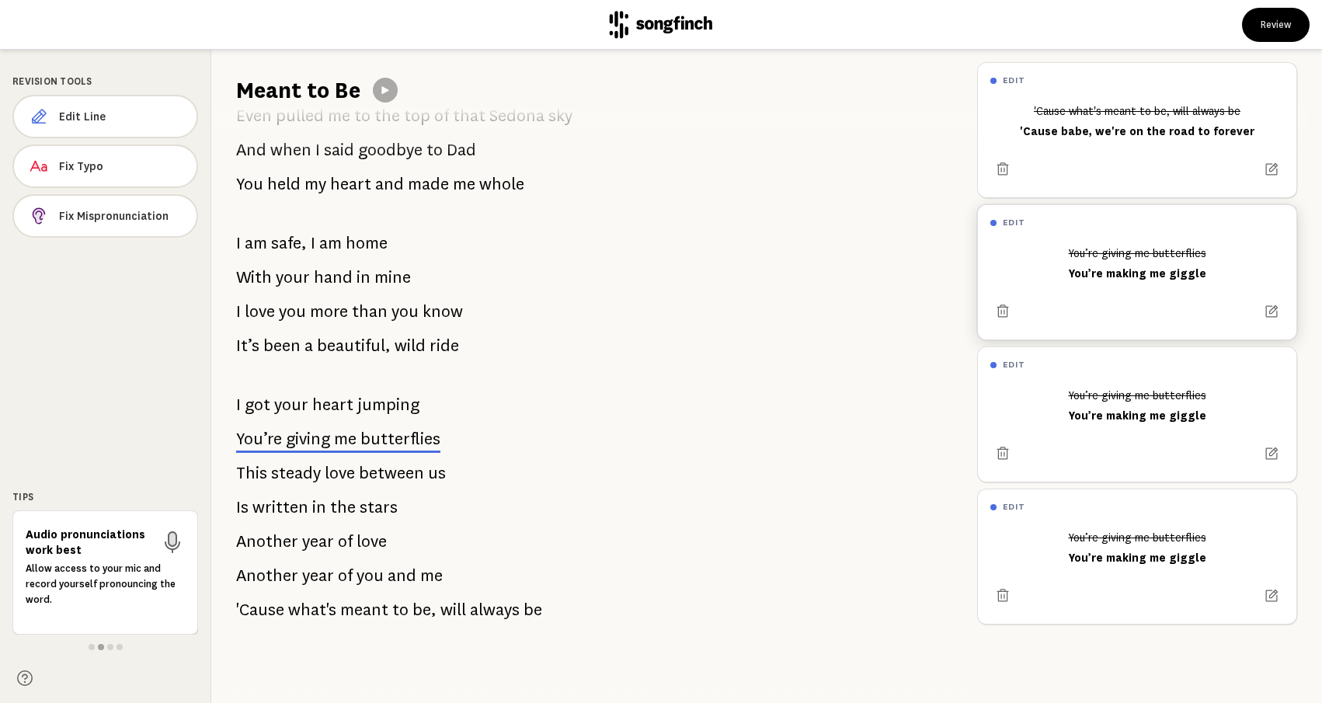
scroll to position [0, 0]
click at [134, 103] on button "Edit Line" at bounding box center [105, 116] width 186 height 43
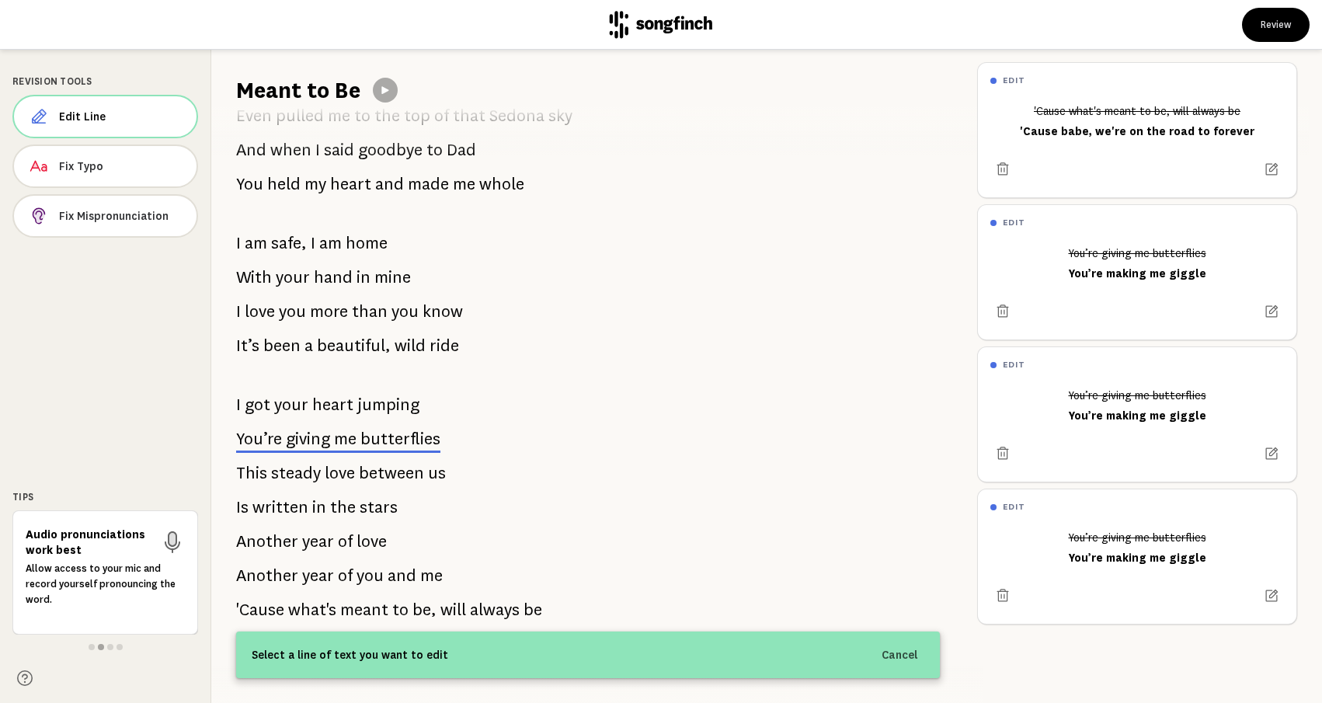
click at [281, 82] on h1 "Meant to Be" at bounding box center [298, 90] width 124 height 31
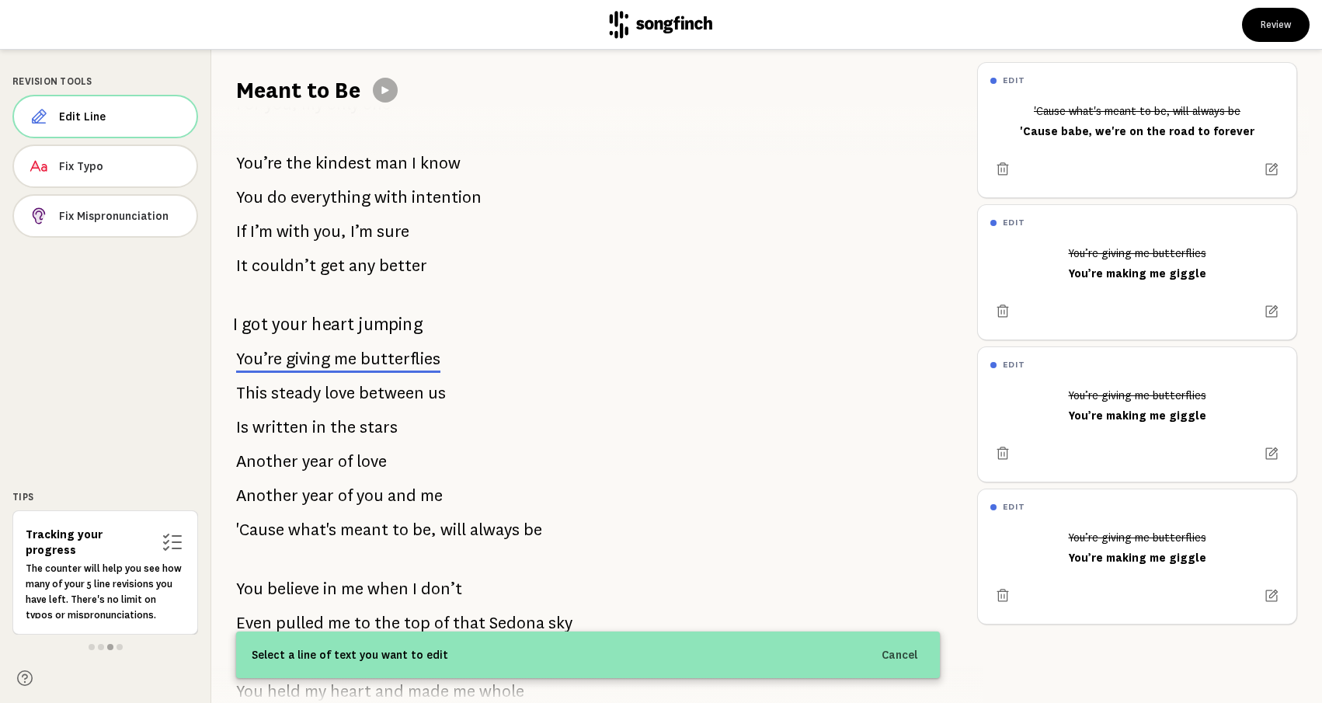
scroll to position [835, 0]
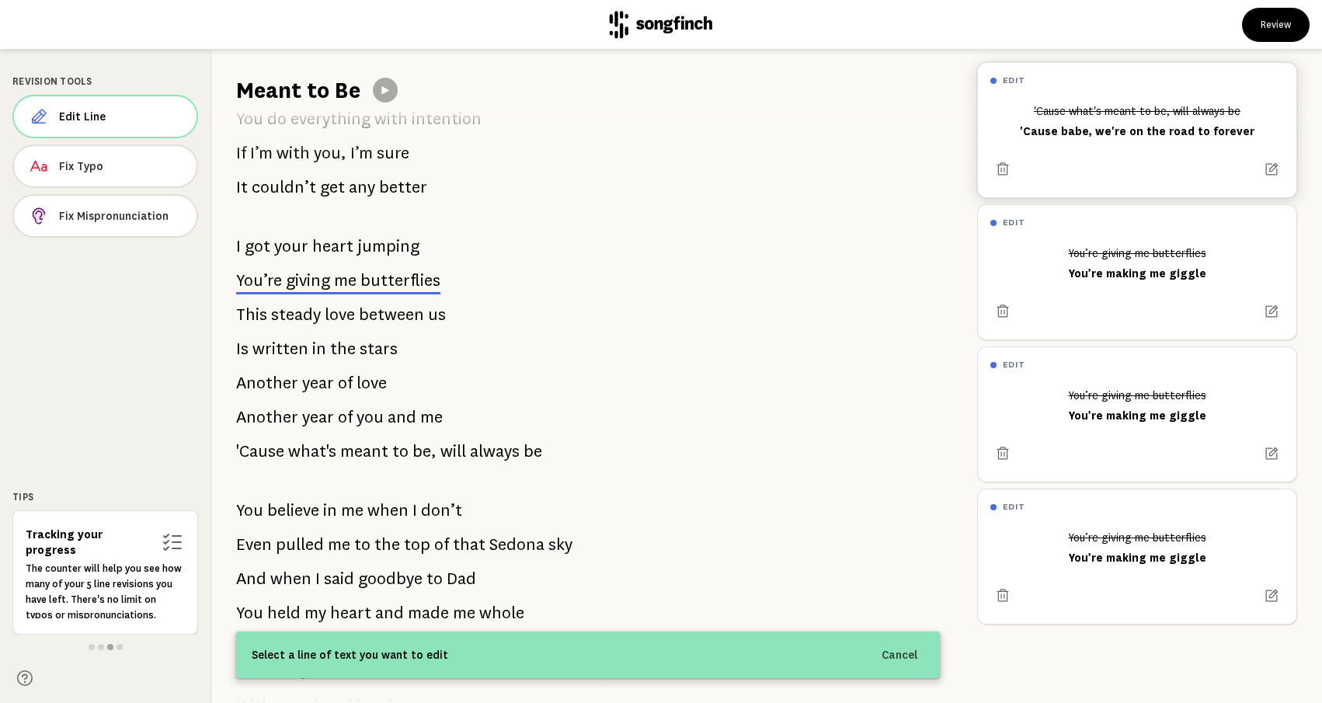
click at [1238, 129] on div "'Cause what's meant to be, will always be 'Cause babe, we're on the road to for…" at bounding box center [1137, 121] width 294 height 47
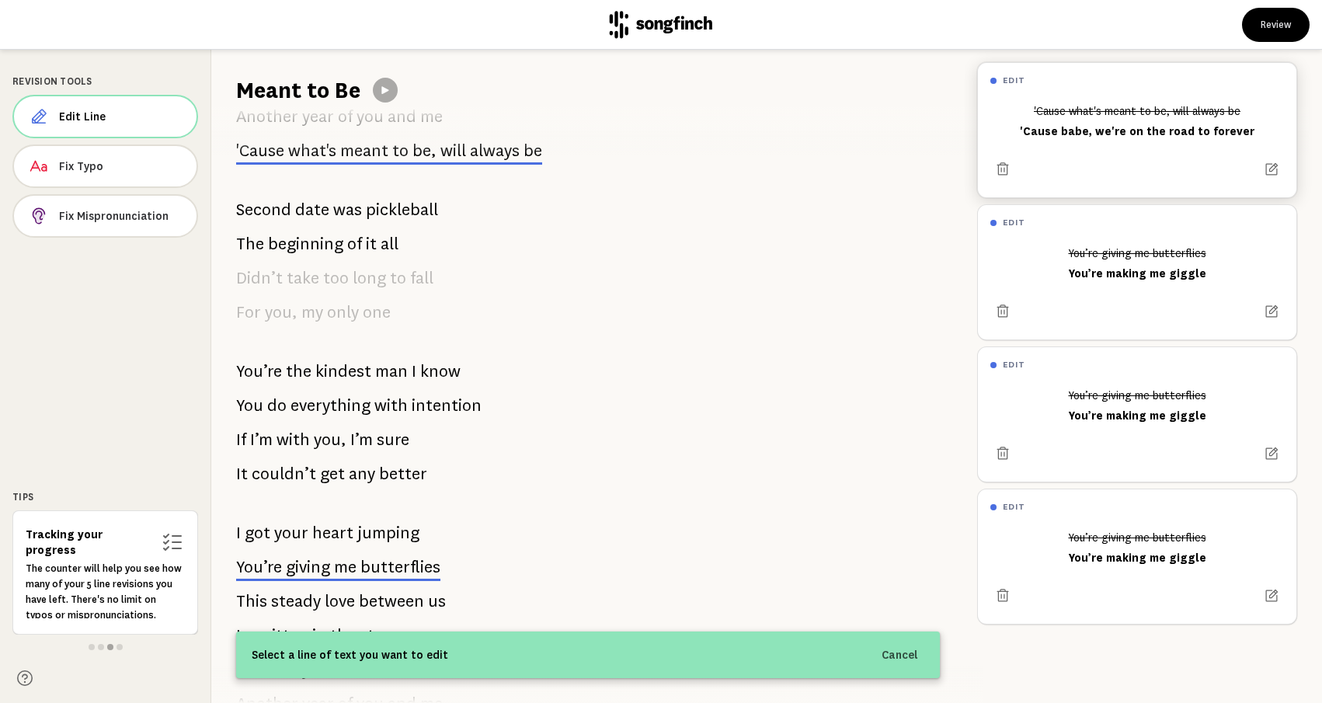
scroll to position [539, 0]
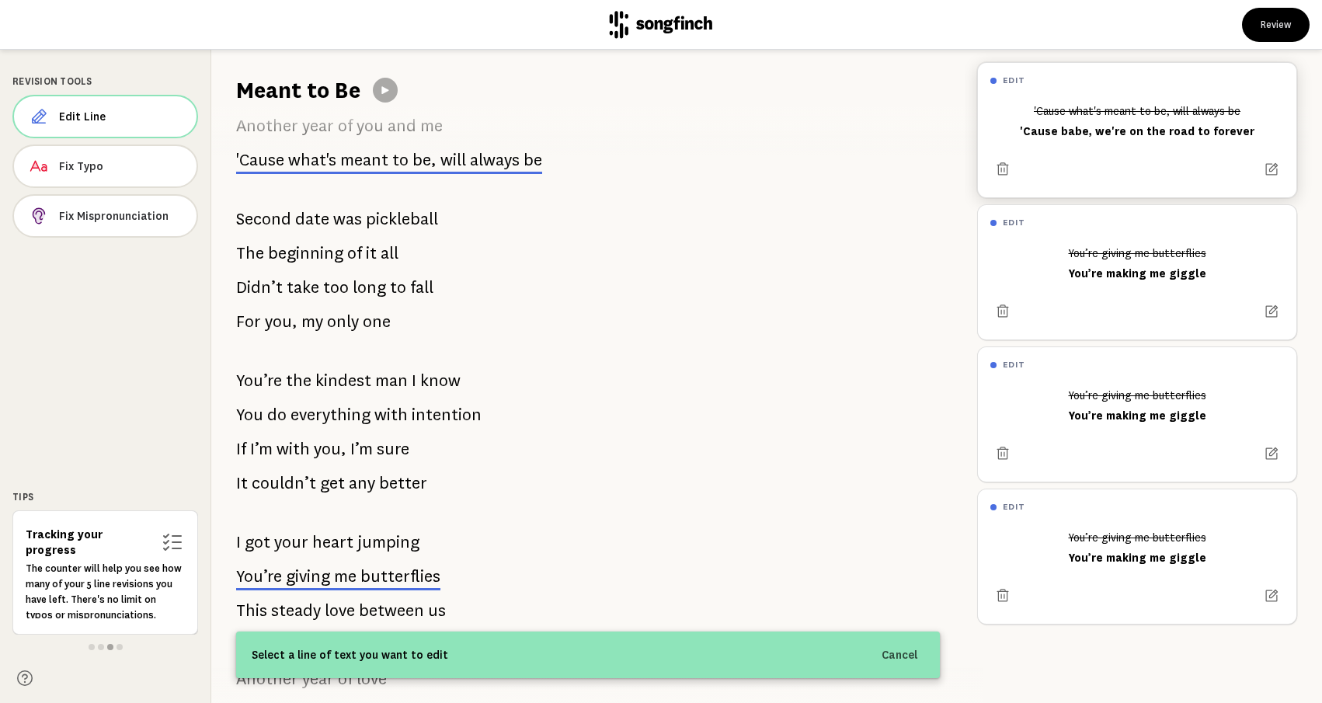
drag, startPoint x: 1251, startPoint y: 130, endPoint x: 1083, endPoint y: 126, distance: 168.6
click at [1083, 126] on div "'Cause what's meant to be, will always be 'Cause babe, we're on the road to for…" at bounding box center [1137, 121] width 294 height 47
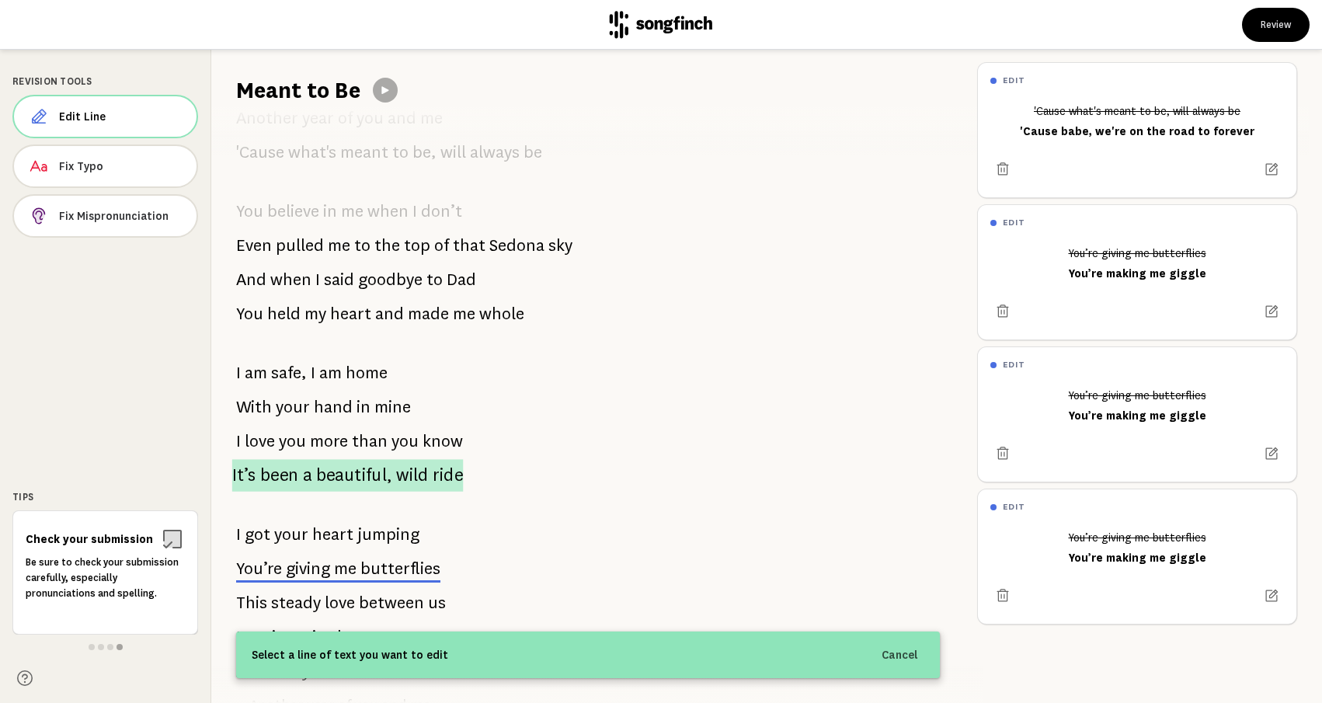
scroll to position [1264, 0]
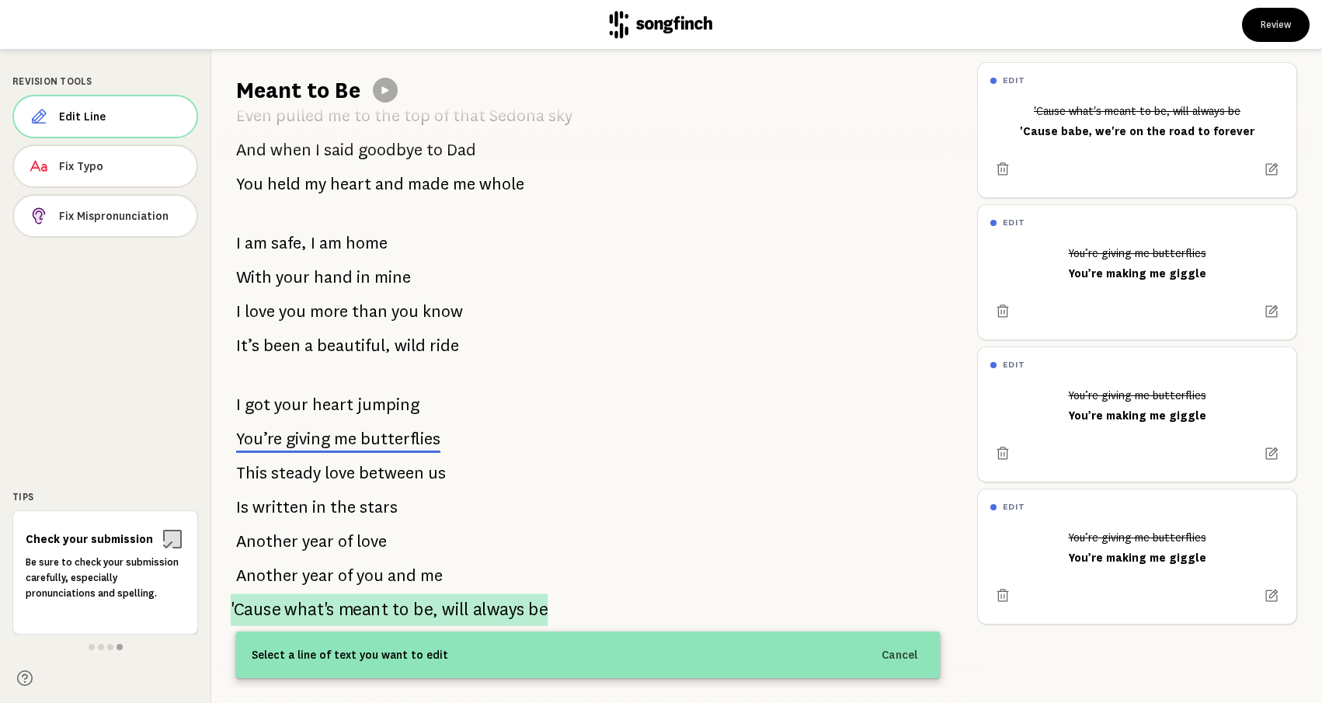
click at [400, 604] on span "to" at bounding box center [400, 609] width 17 height 33
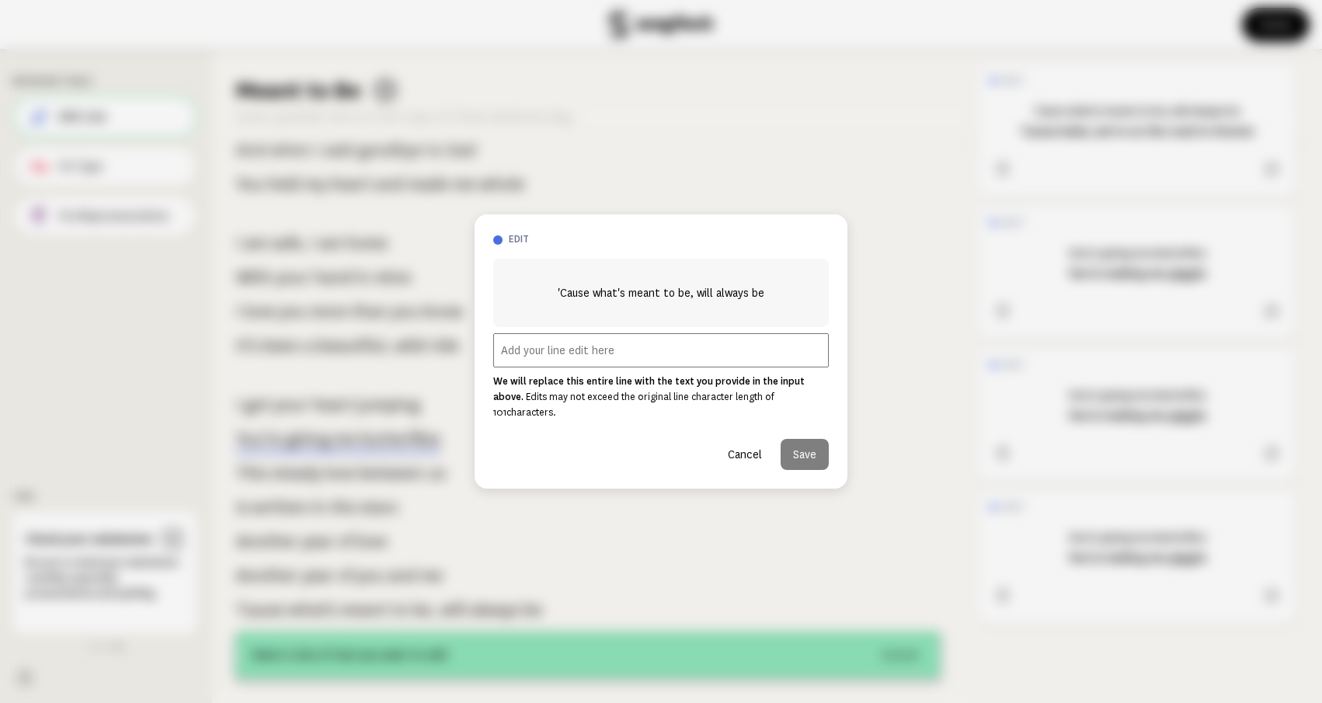
click at [674, 365] on input "text" at bounding box center [661, 350] width 336 height 34
paste input "'Cause babe, we're on the road to forever"
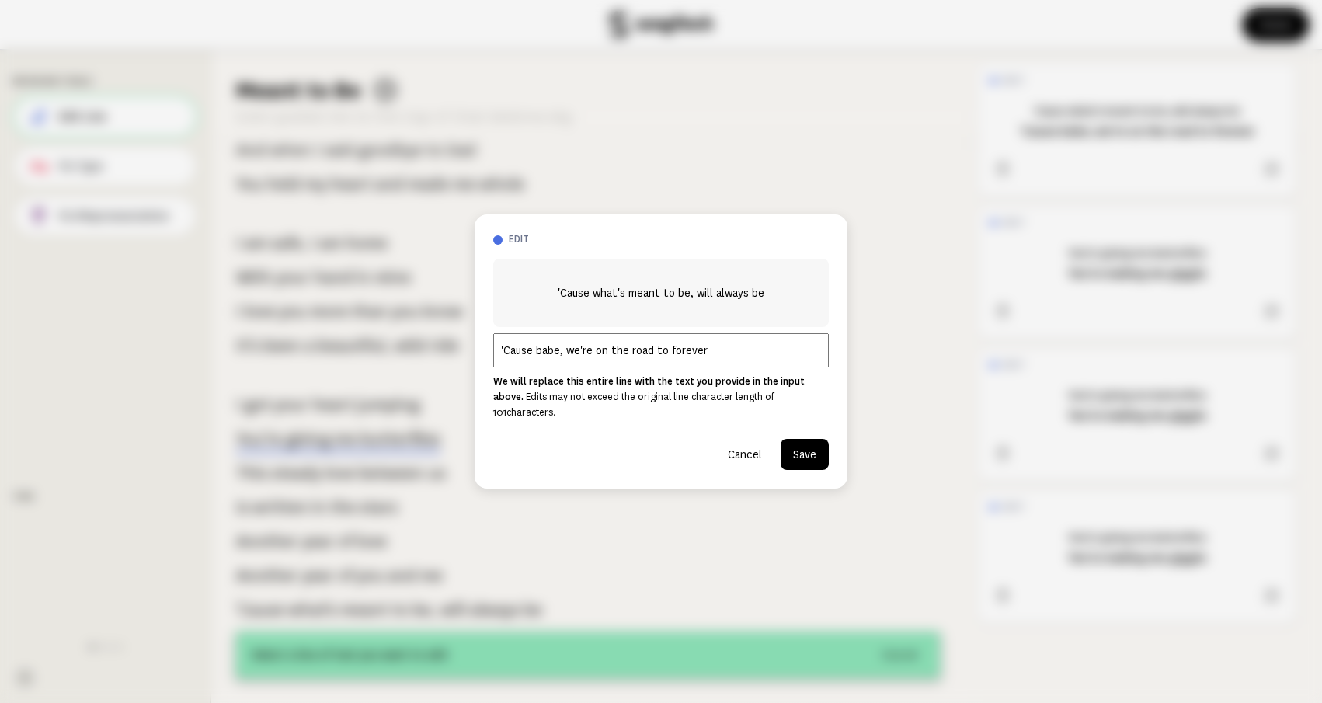
type input "'Cause babe, we're on the road to forever"
click at [810, 439] on button "Save" at bounding box center [805, 454] width 48 height 31
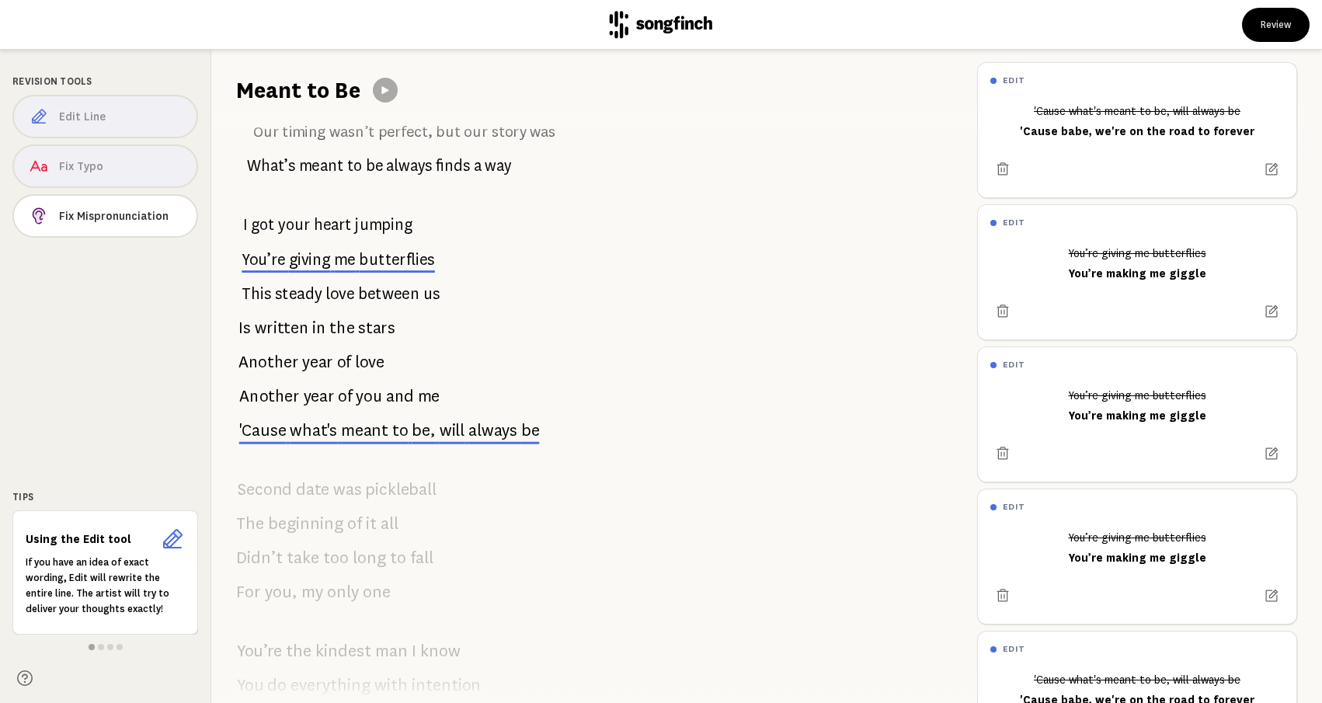
scroll to position [0, 0]
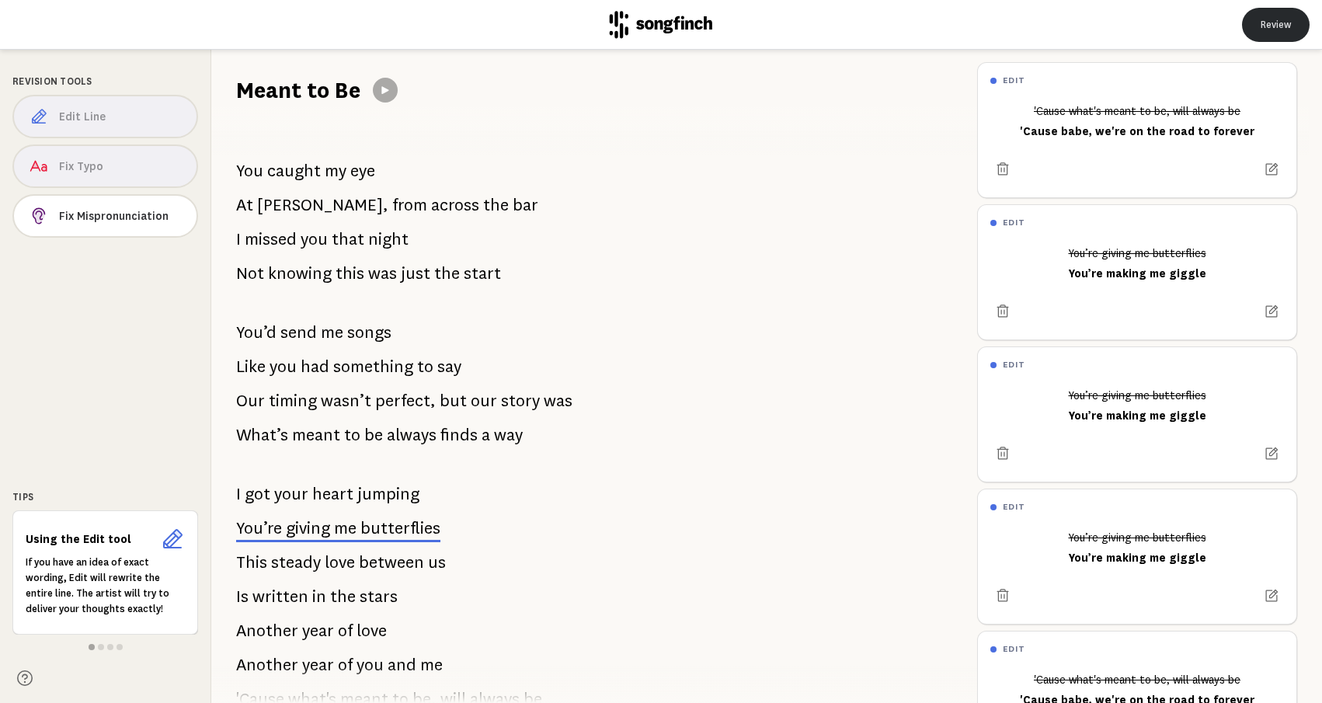
click at [1281, 22] on button "Review" at bounding box center [1276, 25] width 68 height 34
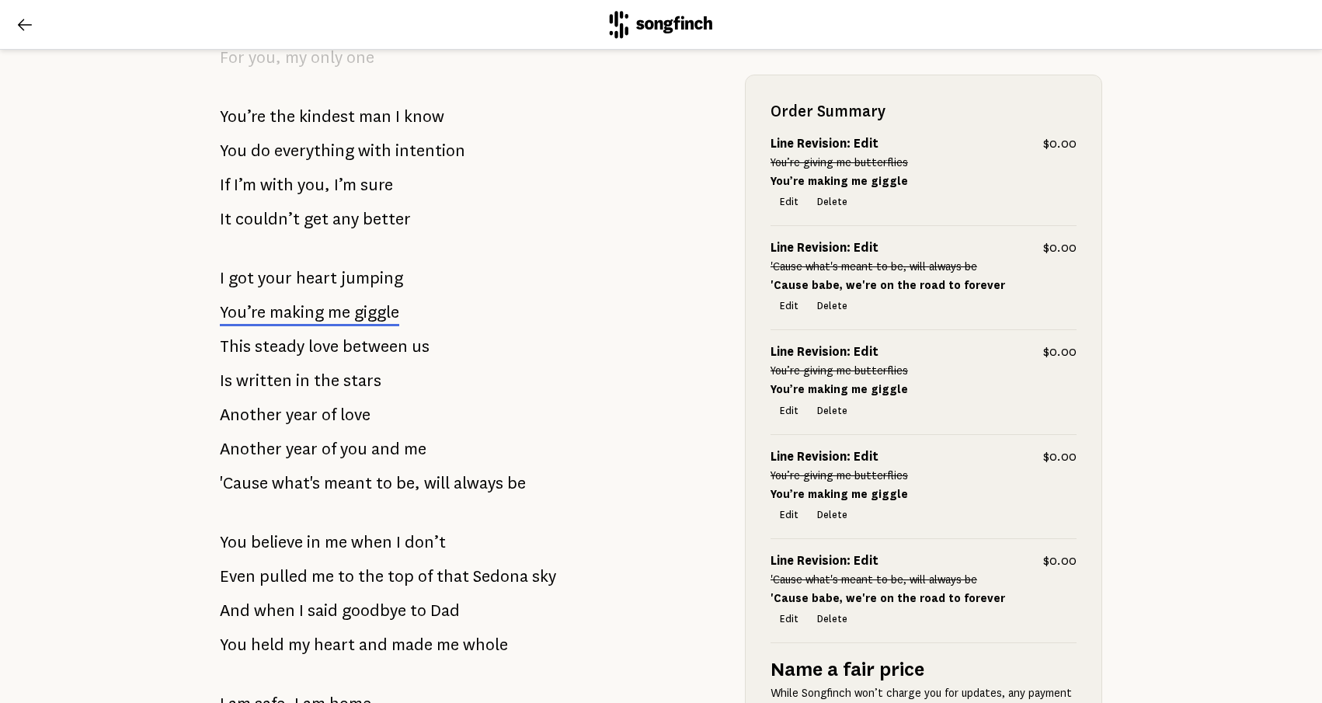
scroll to position [1469, 0]
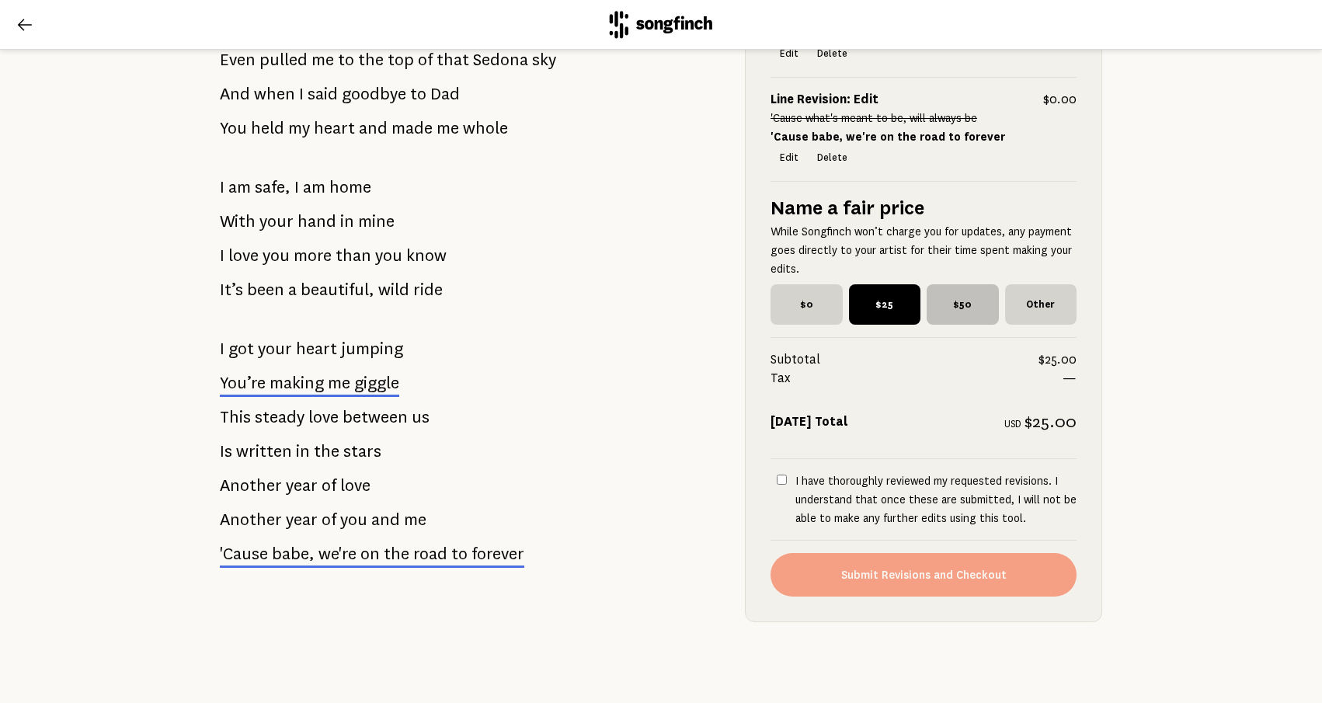
click at [965, 313] on span "$50" at bounding box center [962, 304] width 71 height 40
click at [937, 294] on input "$50" at bounding box center [932, 289] width 10 height 10
radio input "true"
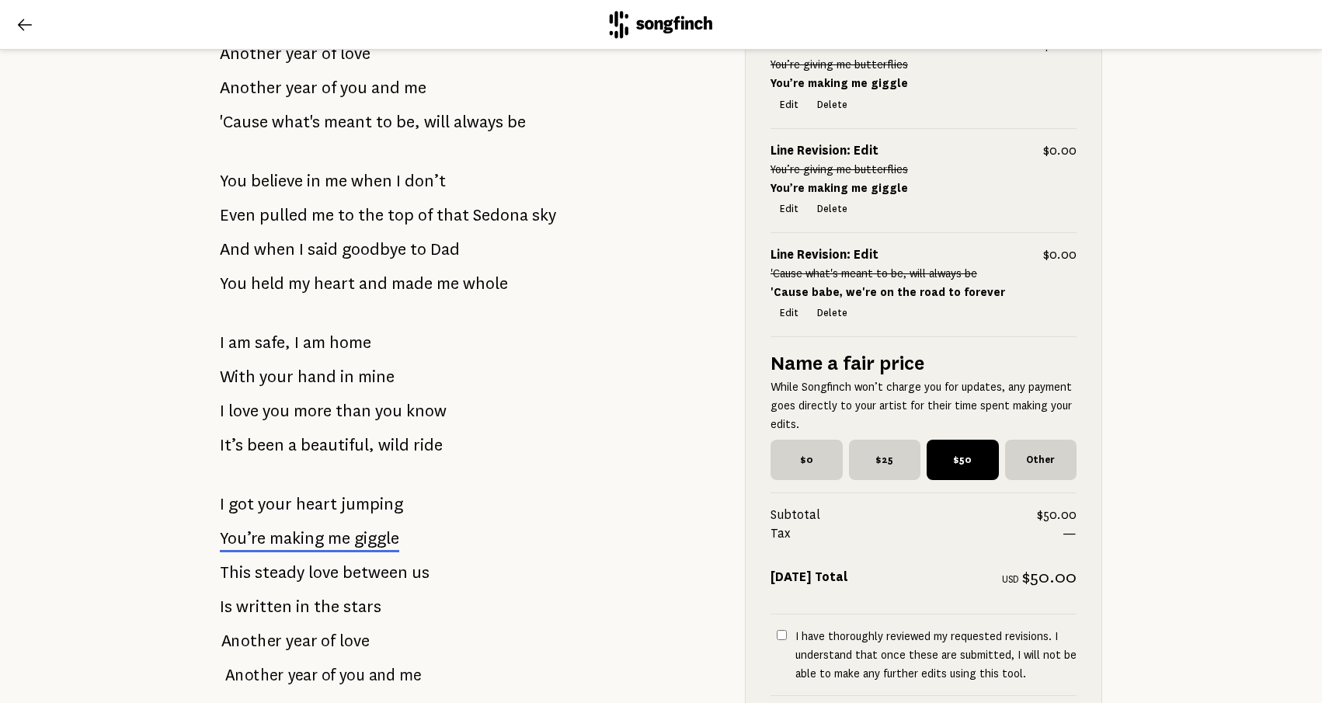
scroll to position [1326, 0]
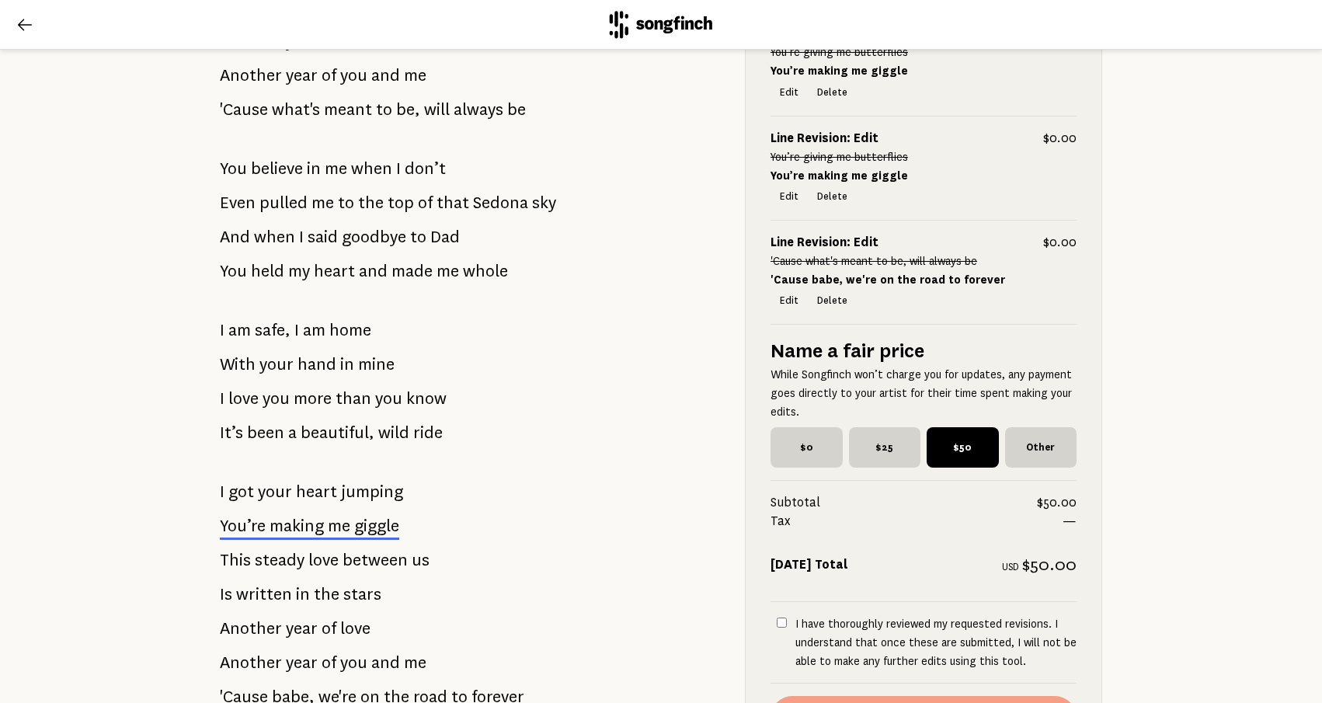
click at [816, 461] on span "$0" at bounding box center [806, 447] width 72 height 40
click at [781, 437] on input "$0" at bounding box center [775, 432] width 10 height 10
radio input "true"
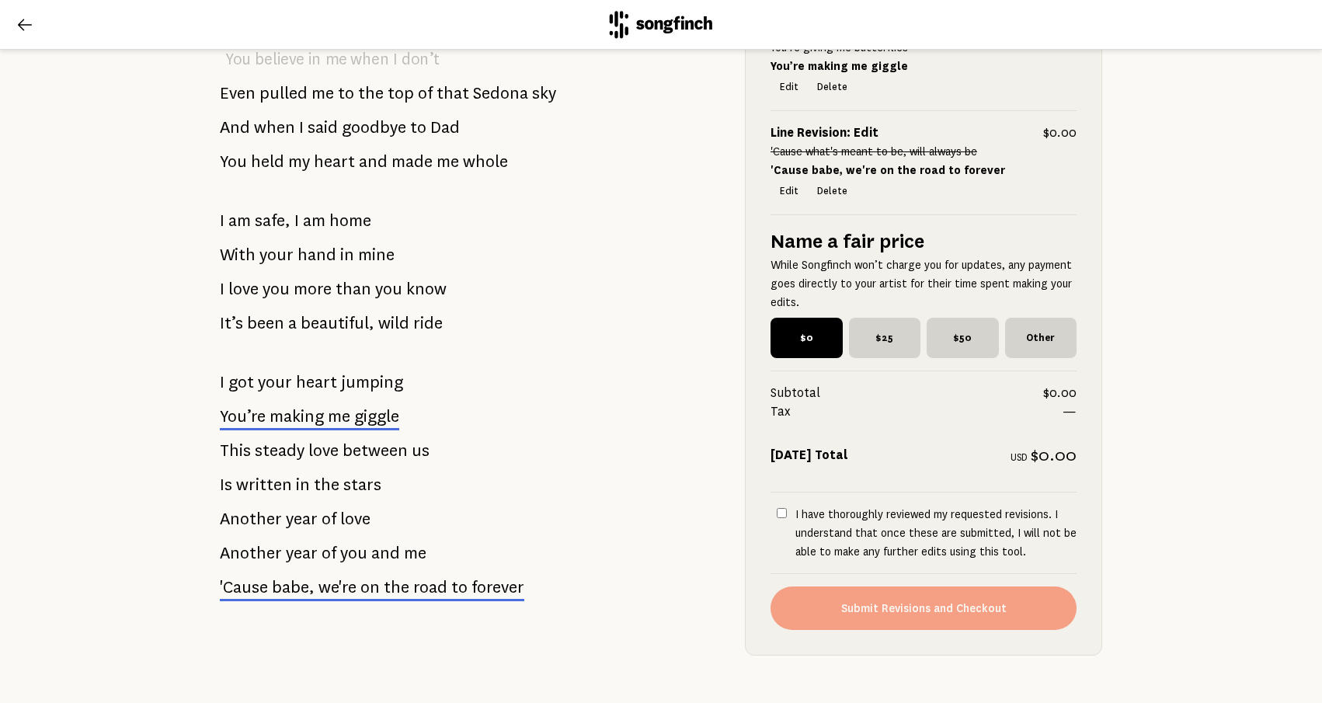
scroll to position [1469, 0]
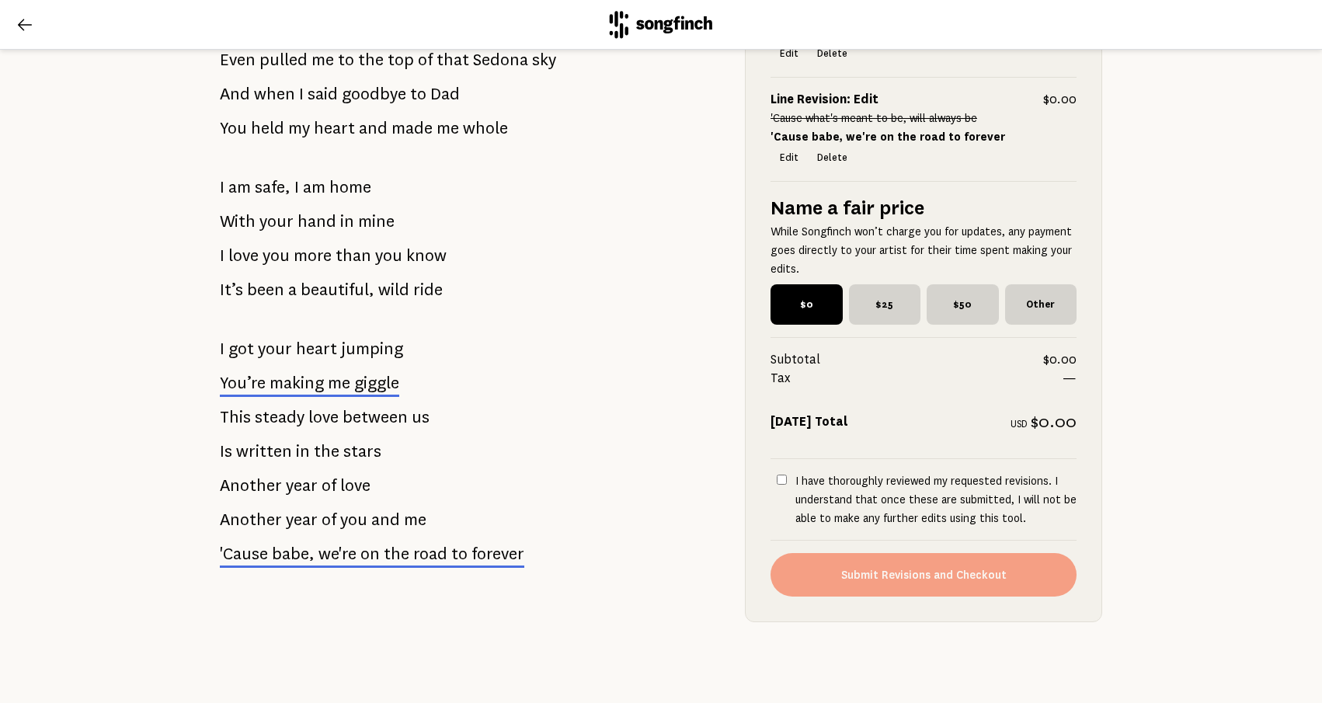
click at [784, 480] on input "I have thoroughly reviewed my requested revisions. I understand that once these…" at bounding box center [782, 480] width 10 height 10
checkbox input "true"
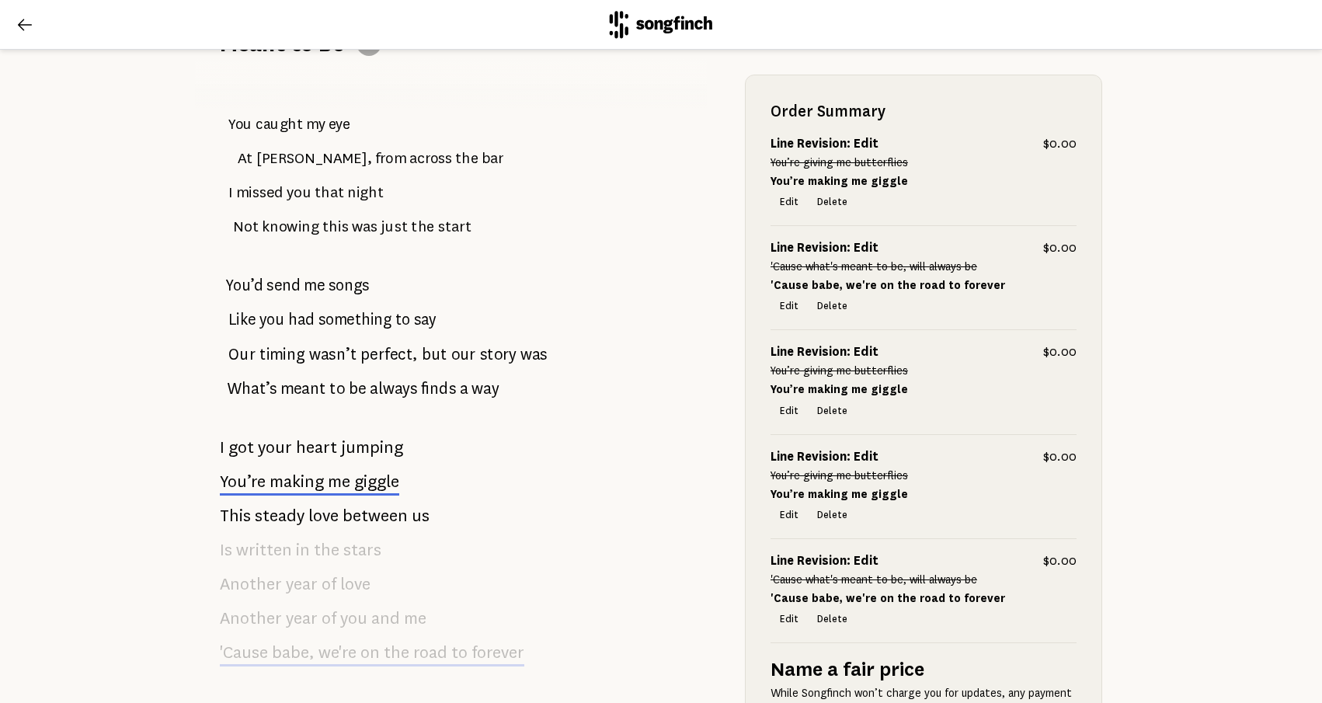
scroll to position [0, 0]
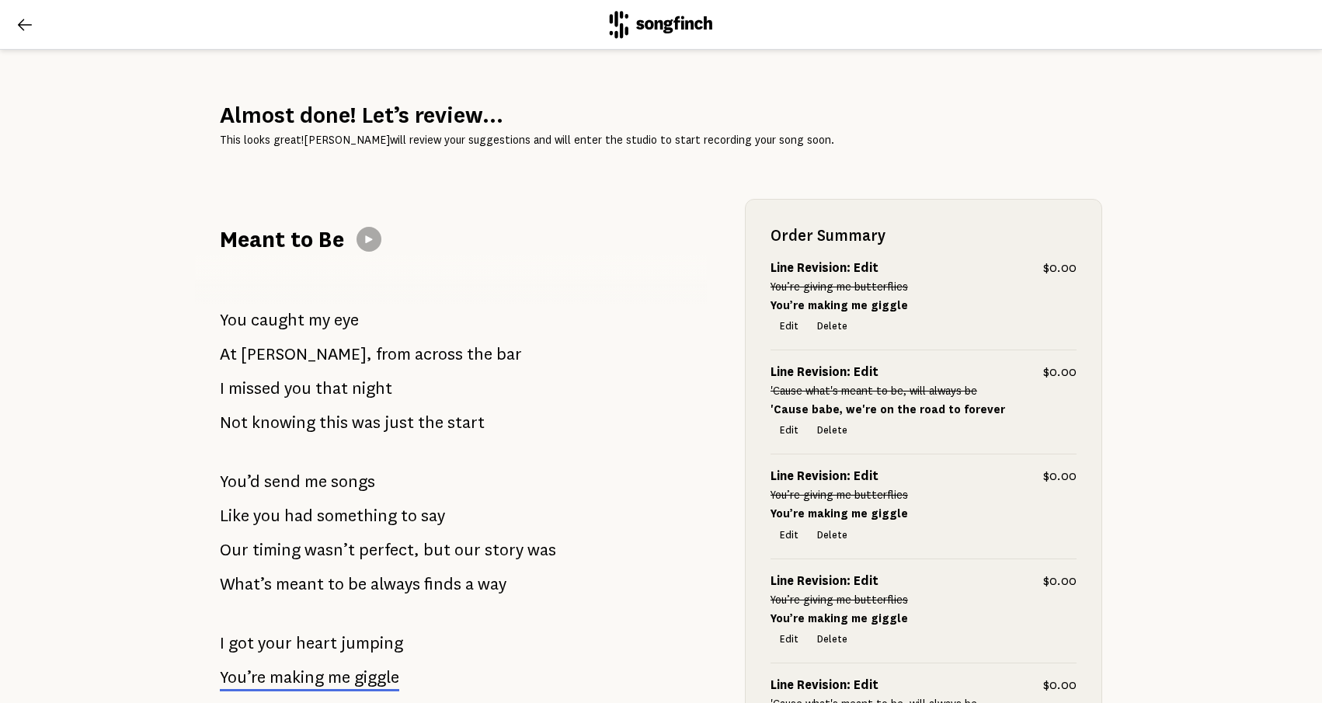
click at [31, 19] on icon at bounding box center [25, 25] width 19 height 19
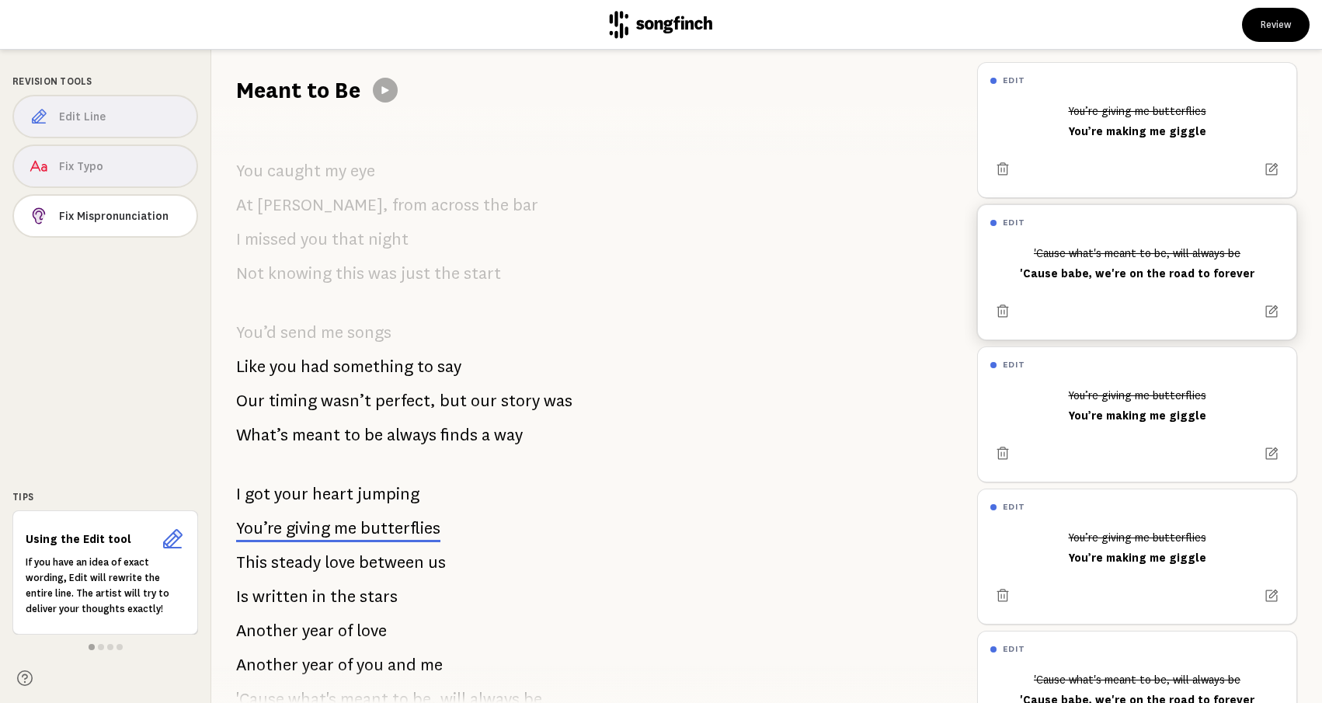
scroll to position [1264, 0]
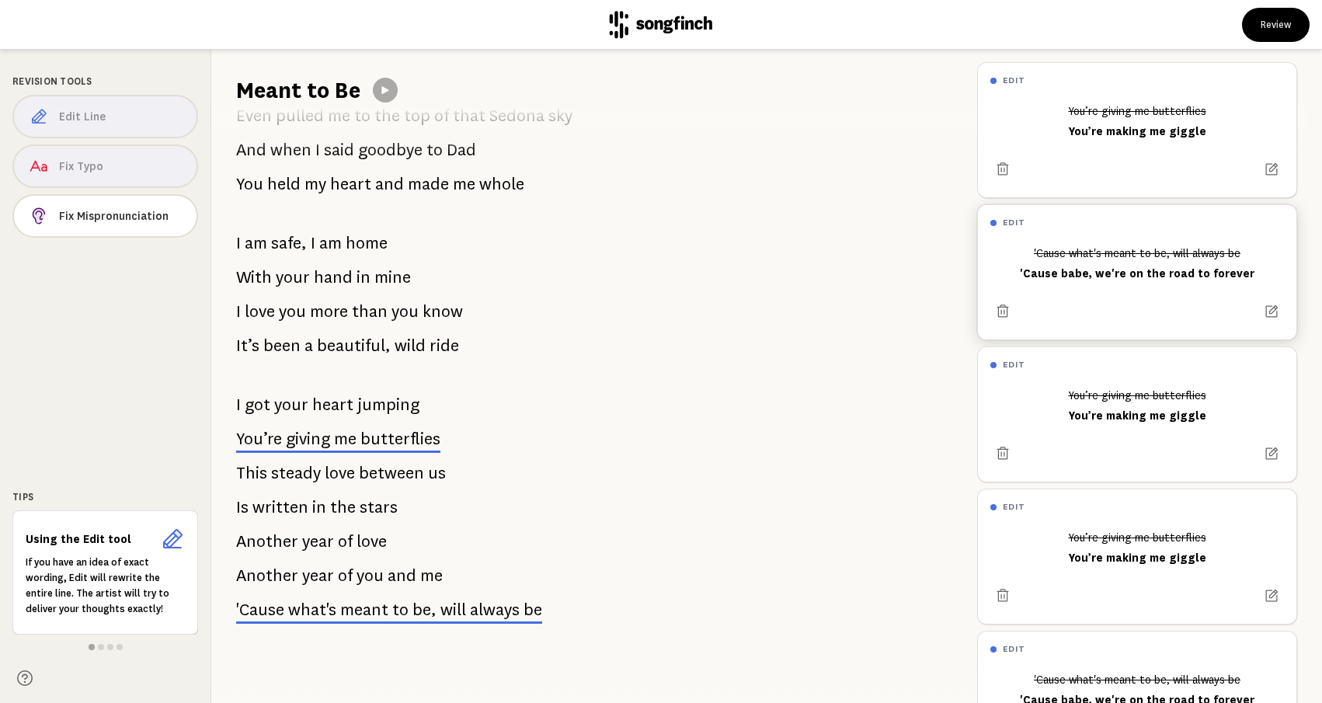
click at [487, 615] on span "always" at bounding box center [495, 609] width 50 height 19
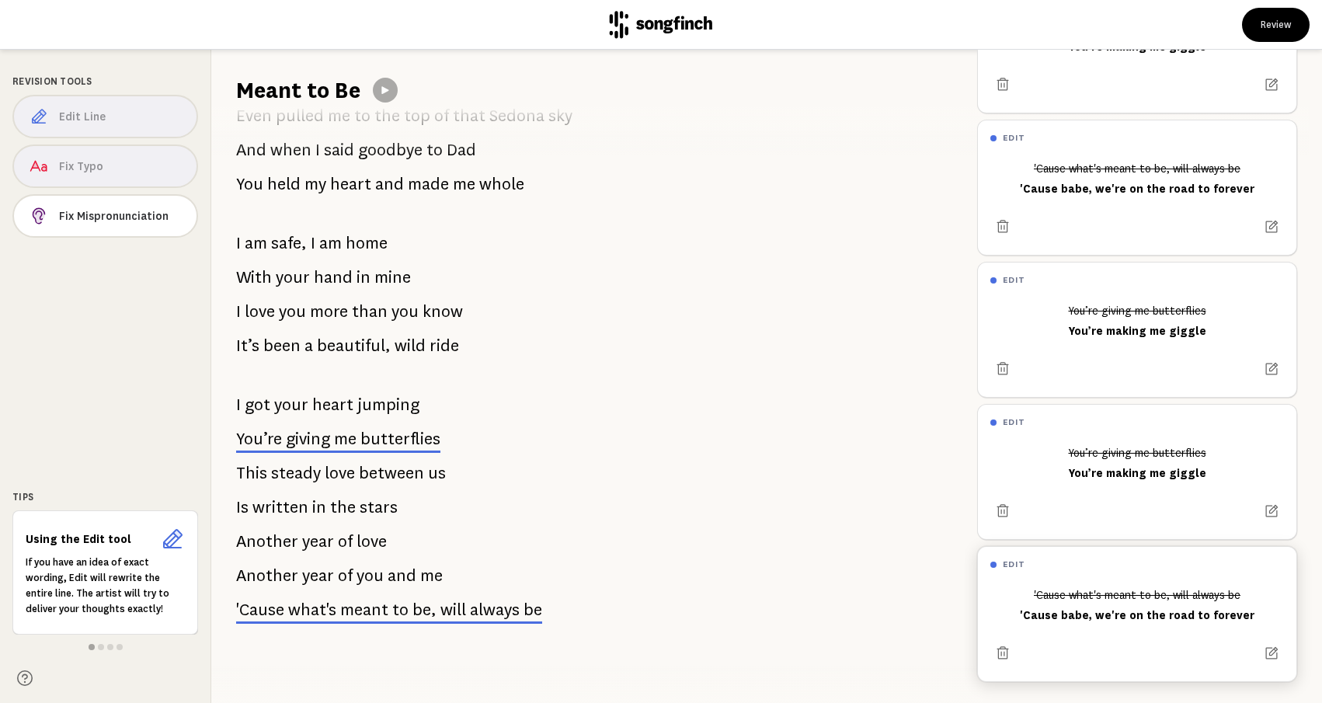
drag, startPoint x: 1028, startPoint y: 610, endPoint x: 1174, endPoint y: 608, distance: 145.2
click at [1174, 608] on div "'Cause what's meant to be, will always be 'Cause babe, we're on the road to for…" at bounding box center [1137, 605] width 294 height 47
click at [1003, 650] on icon at bounding box center [1002, 653] width 11 height 12
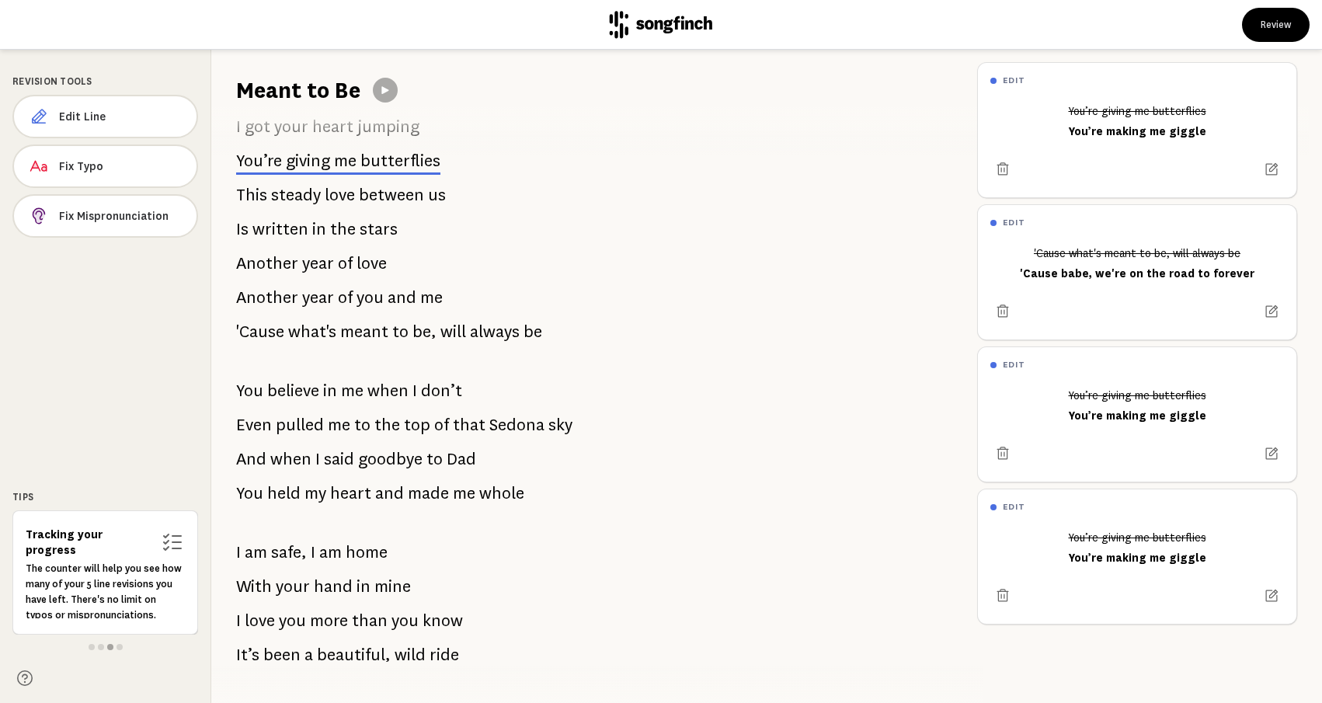
scroll to position [939, 0]
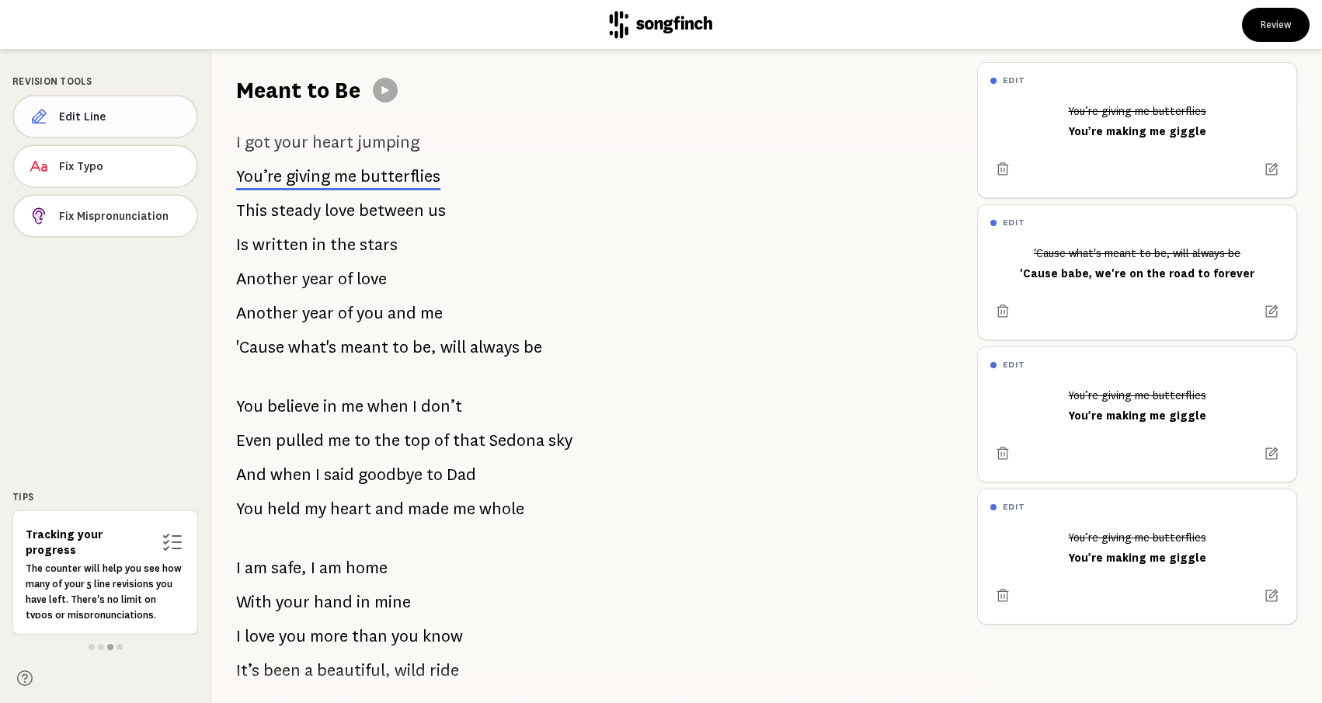
click at [127, 127] on button "Edit Line" at bounding box center [105, 116] width 186 height 43
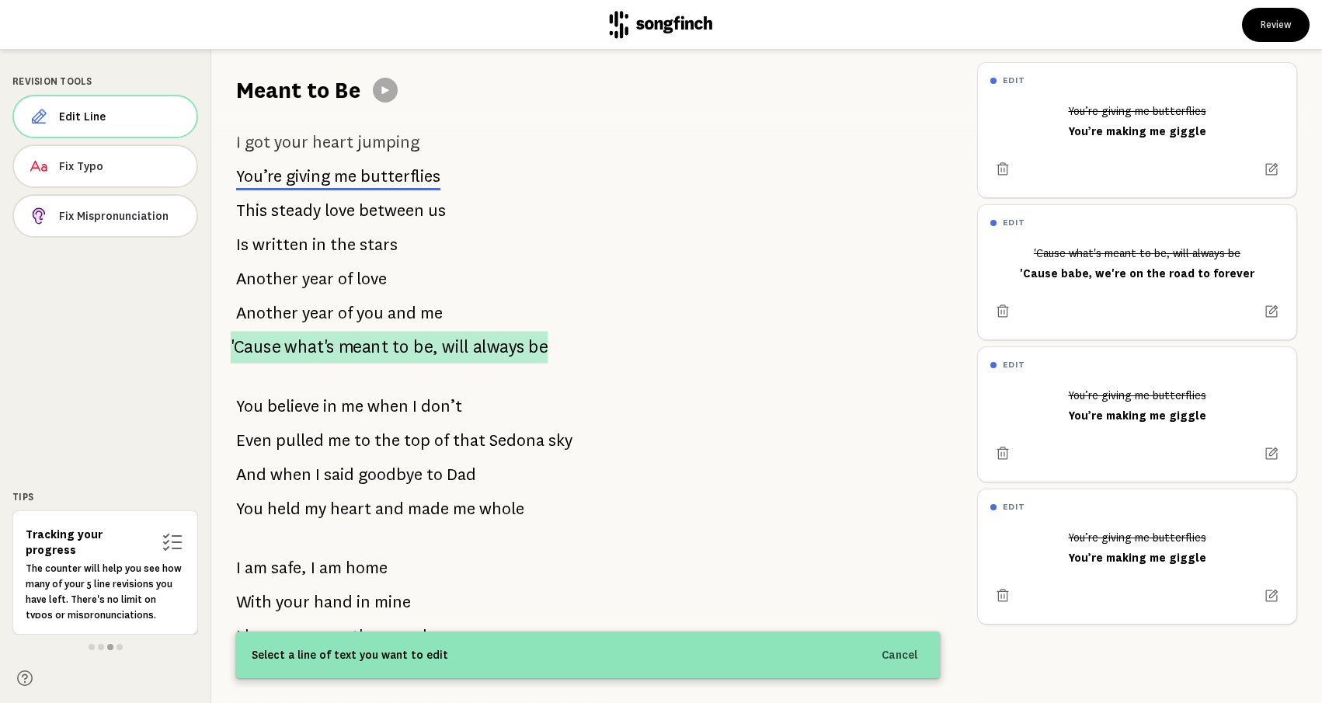
click at [379, 353] on span "meant" at bounding box center [364, 347] width 50 height 33
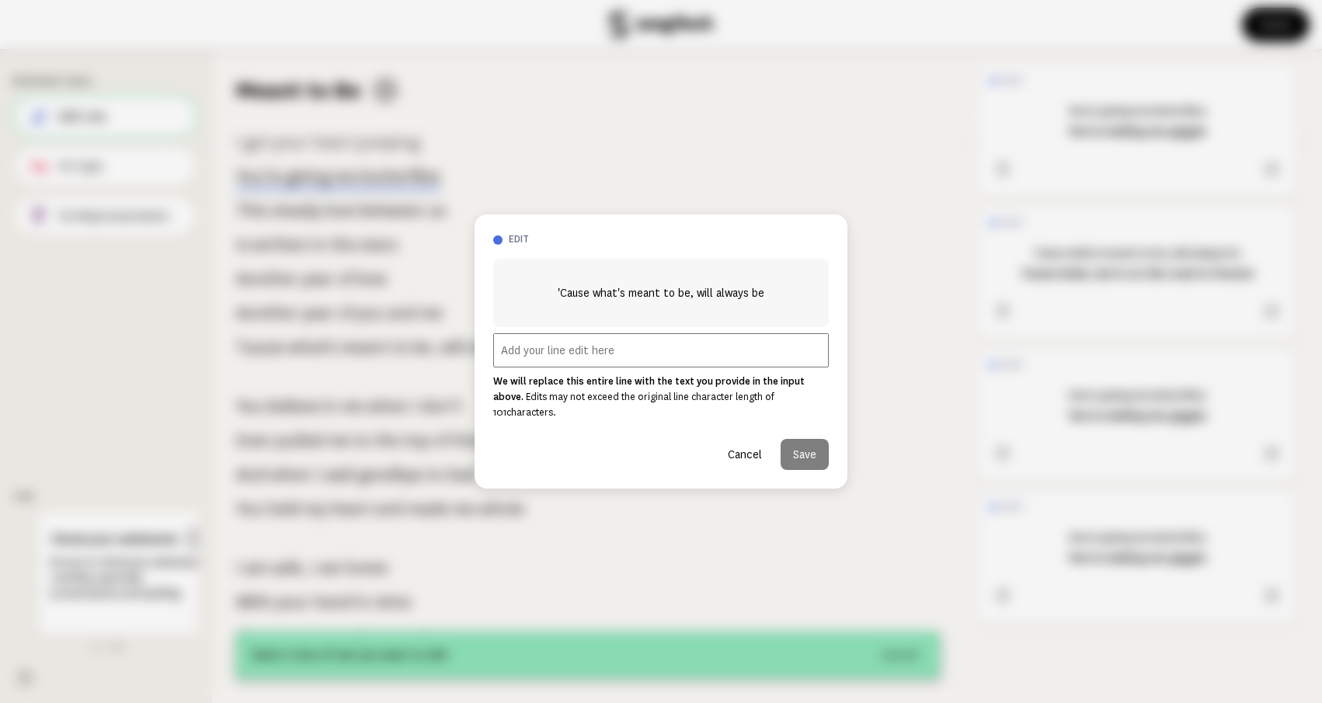
click at [544, 366] on input "text" at bounding box center [661, 350] width 336 height 34
paste input "'Cause babe, we're on the road to forever"
type input "'Cause babe, we're on the road to forever"
click at [809, 447] on button "Save" at bounding box center [805, 454] width 48 height 31
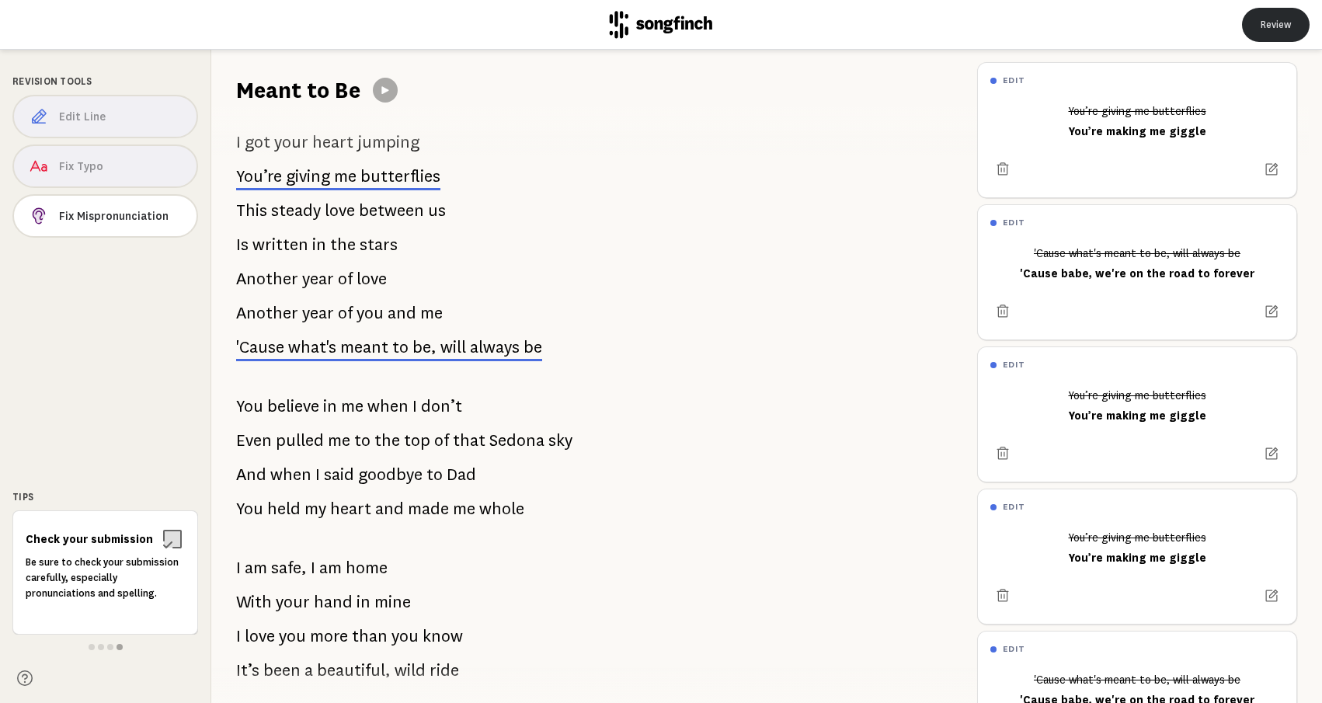
click at [1292, 16] on button "Review" at bounding box center [1276, 25] width 68 height 34
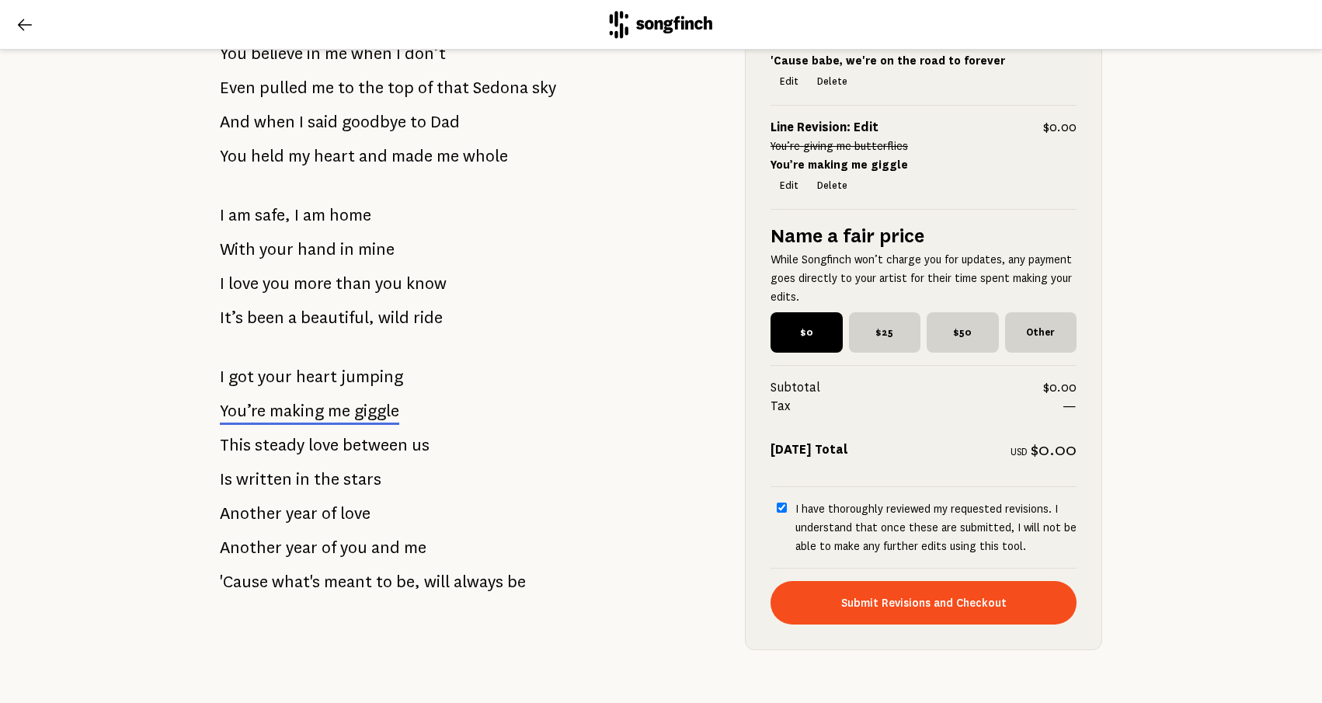
scroll to position [1469, 0]
